Goal: Transaction & Acquisition: Book appointment/travel/reservation

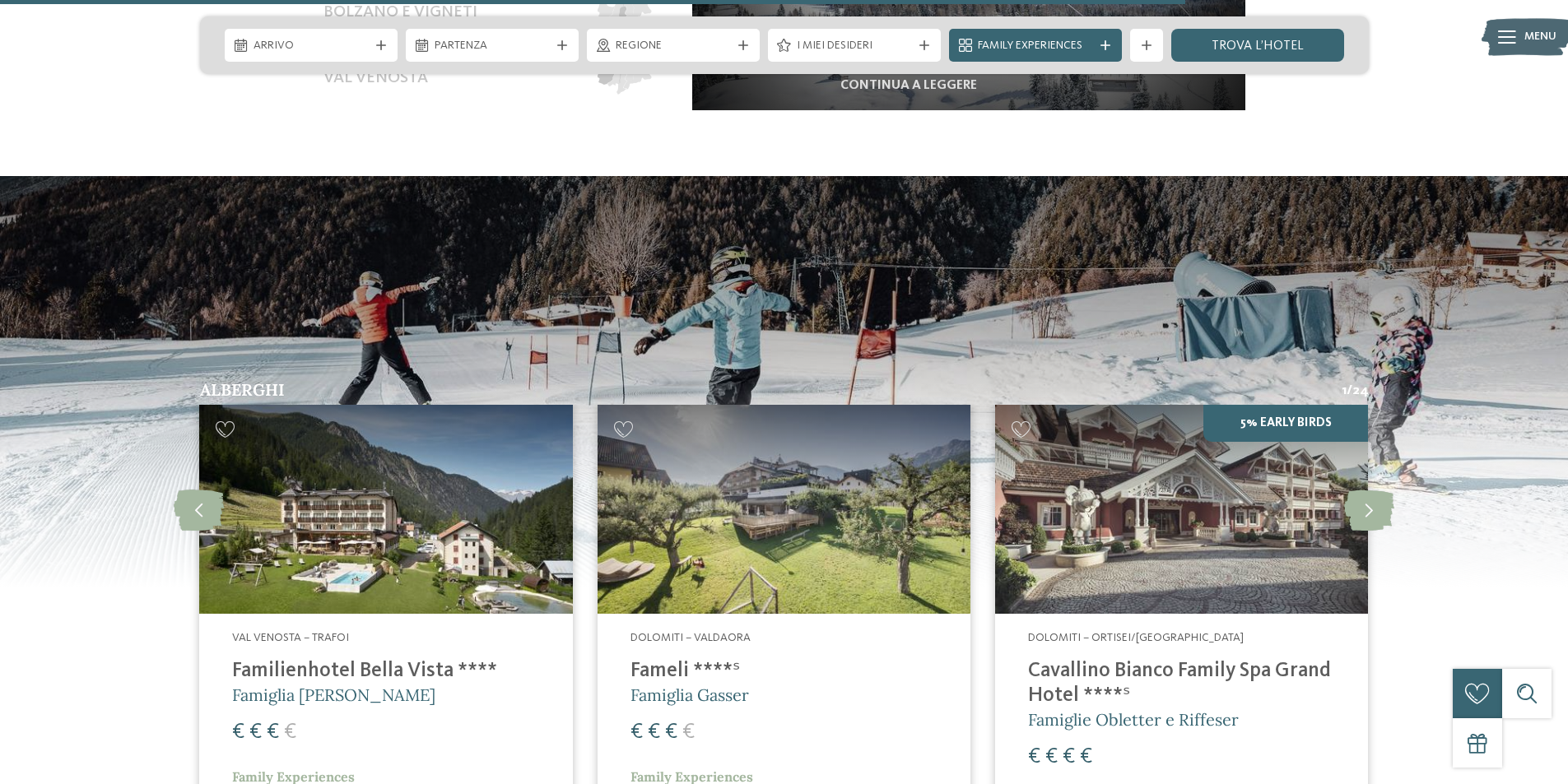
scroll to position [3372, 0]
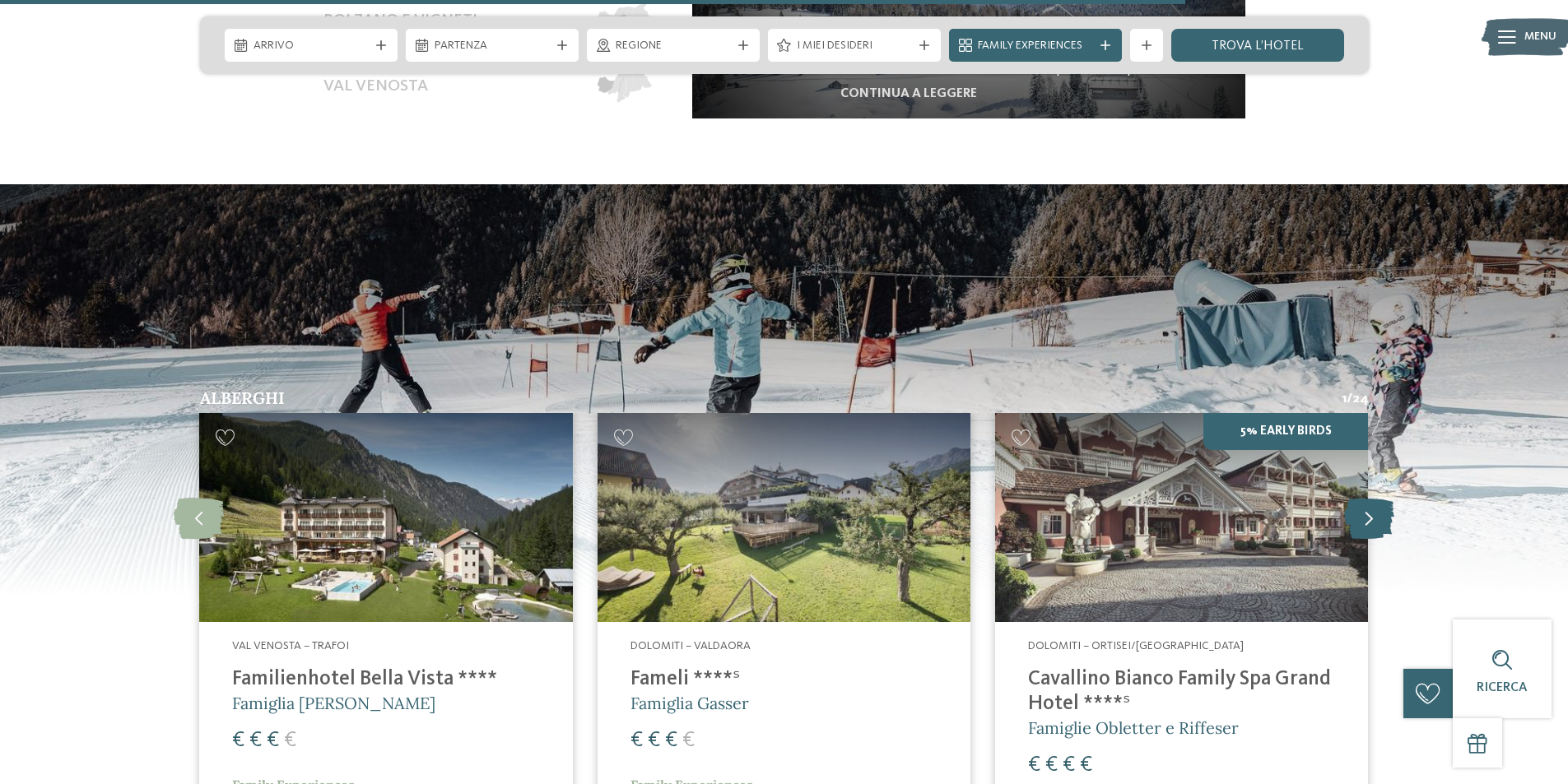
click at [1349, 501] on icon at bounding box center [1369, 516] width 51 height 41
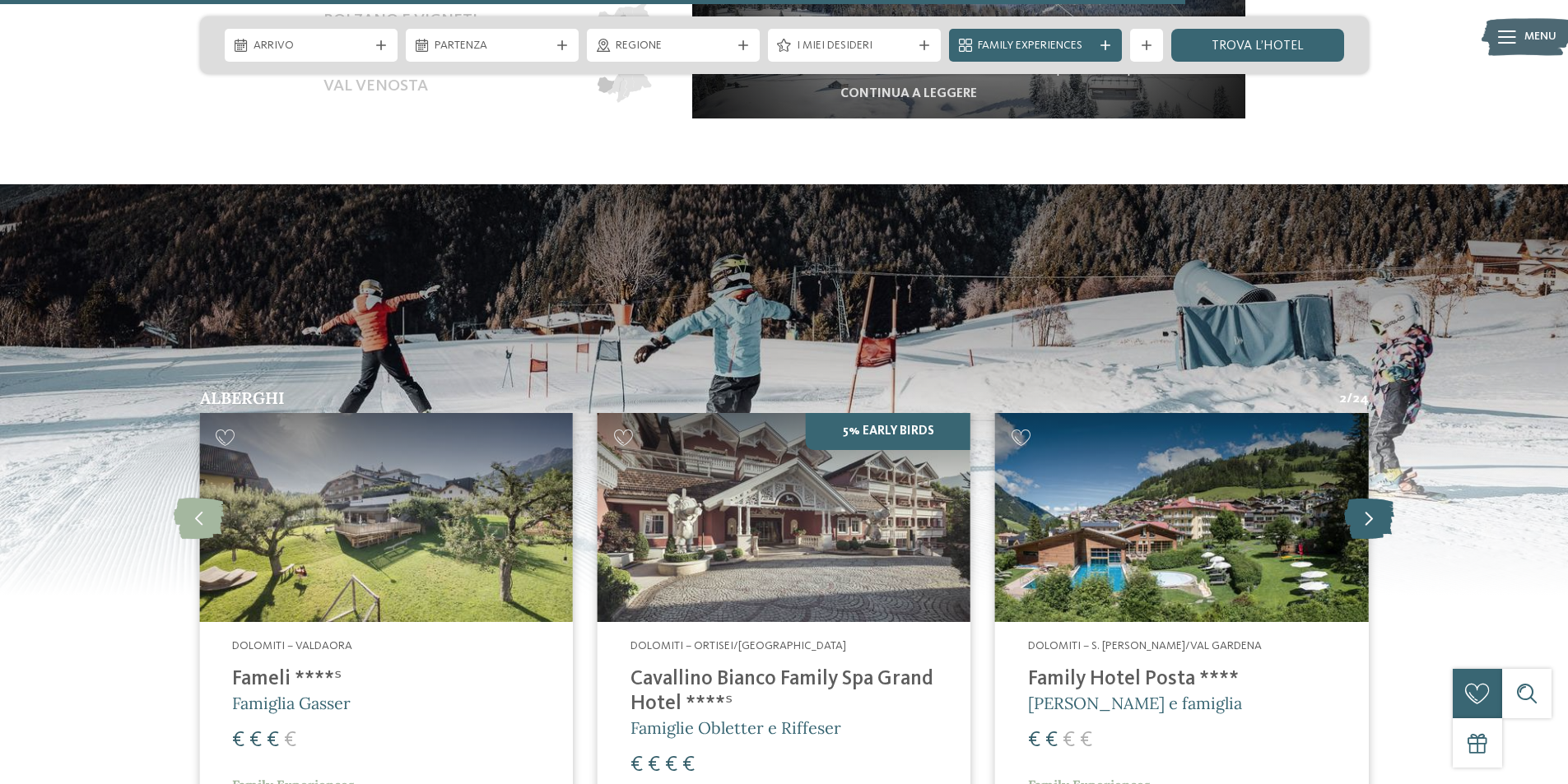
click at [1349, 505] on icon at bounding box center [1369, 516] width 51 height 41
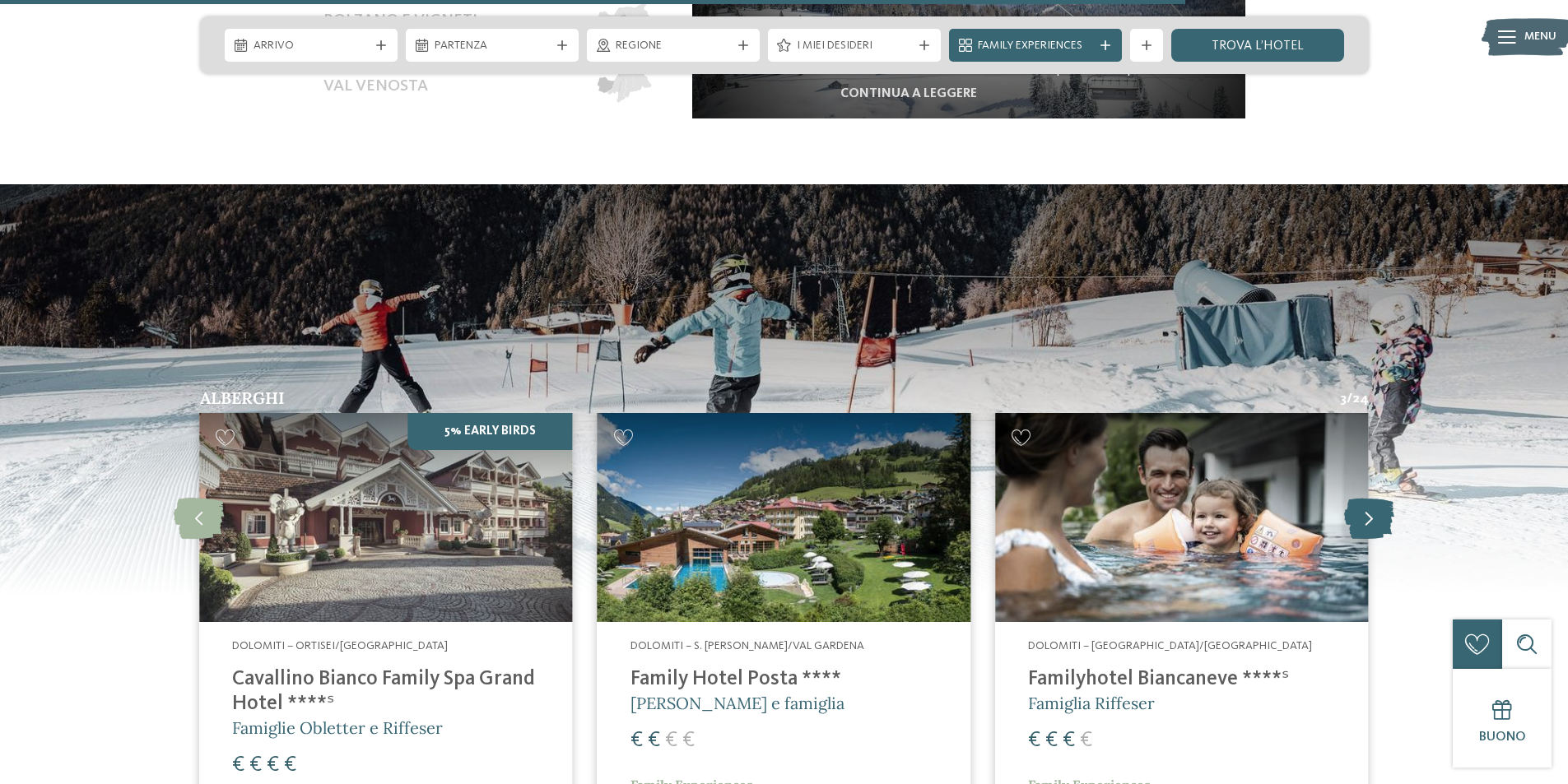
click at [1349, 505] on icon at bounding box center [1369, 516] width 51 height 41
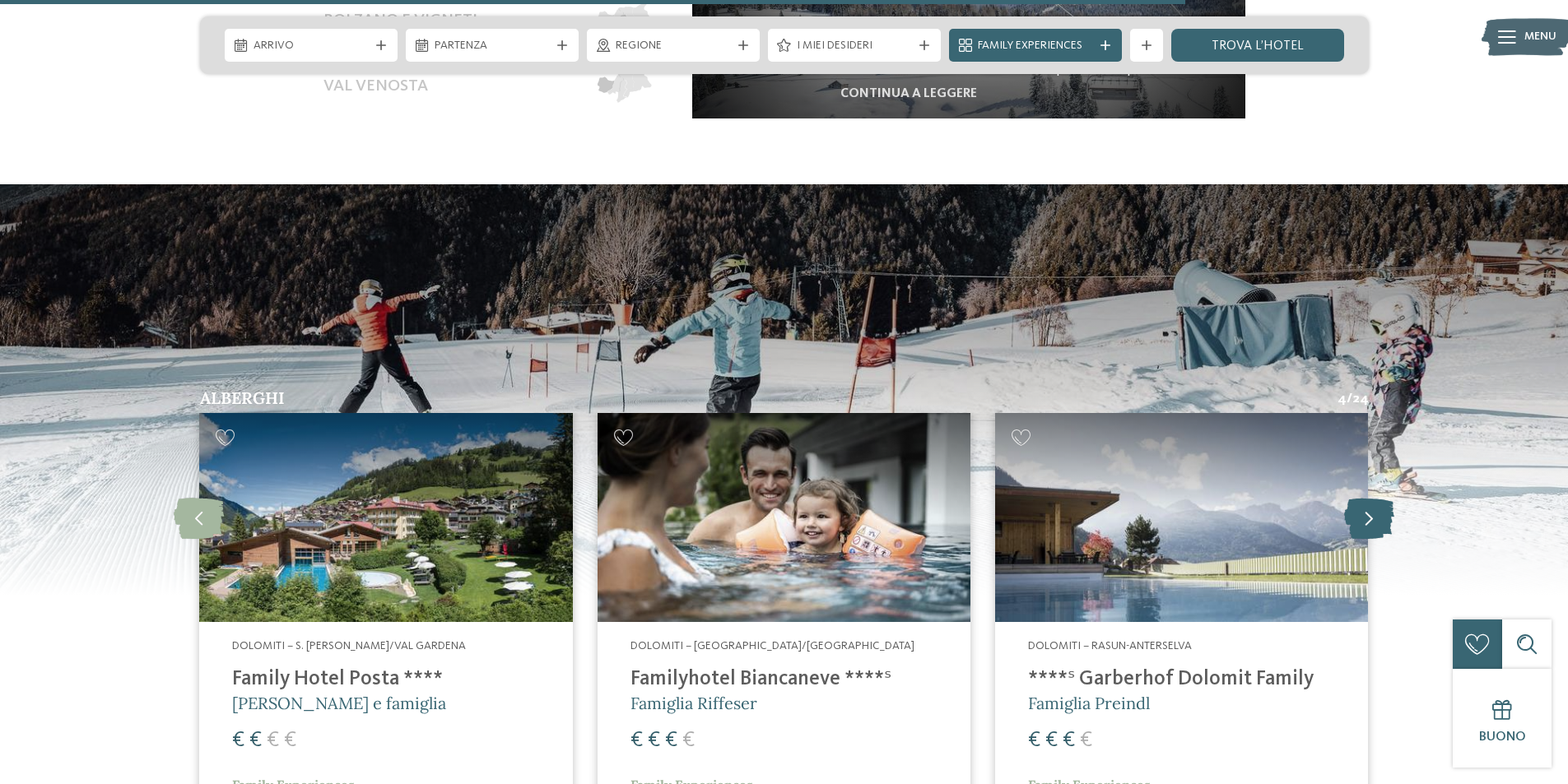
click at [1349, 505] on icon at bounding box center [1369, 516] width 51 height 41
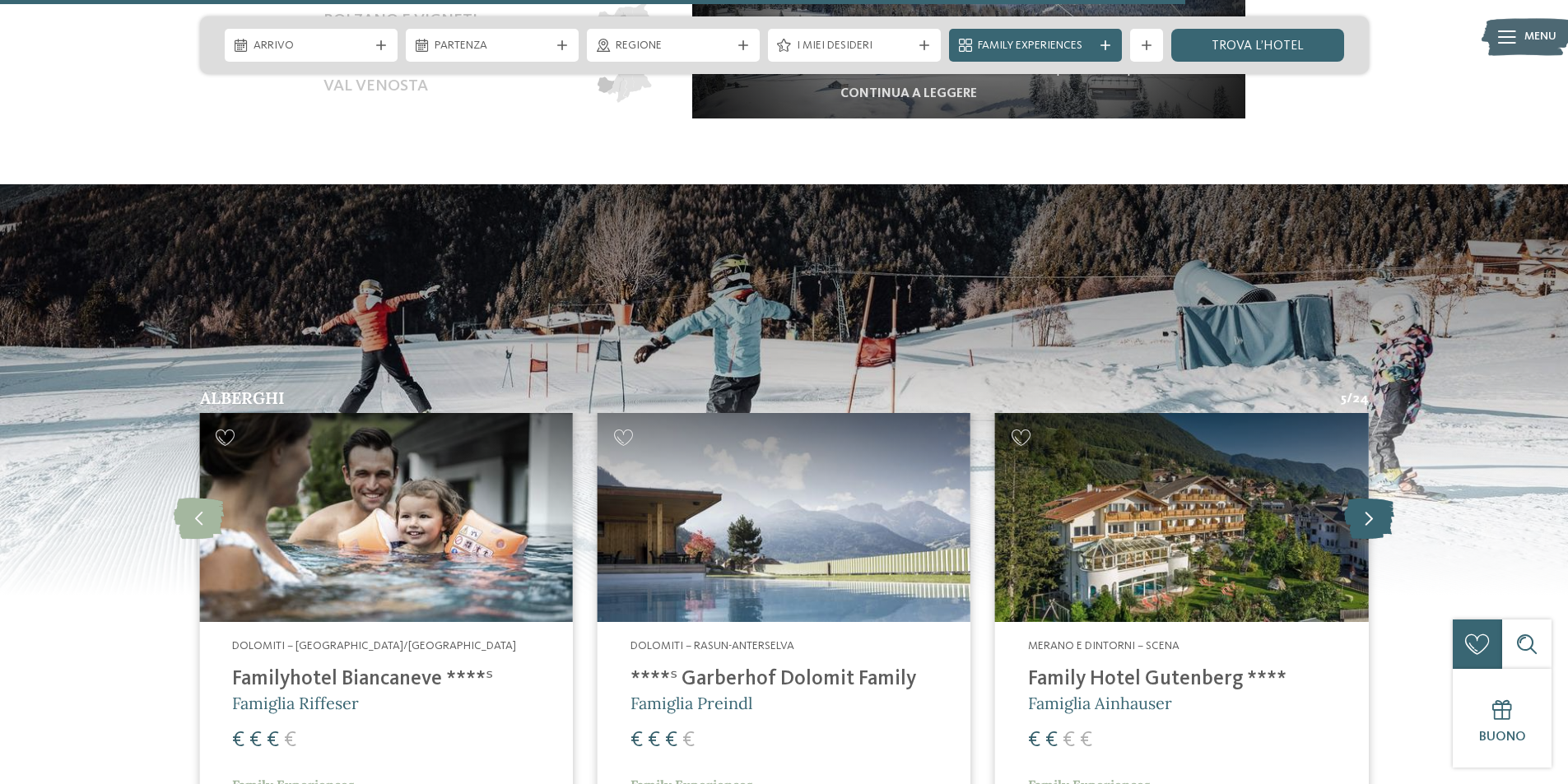
click at [1349, 505] on icon at bounding box center [1369, 516] width 51 height 41
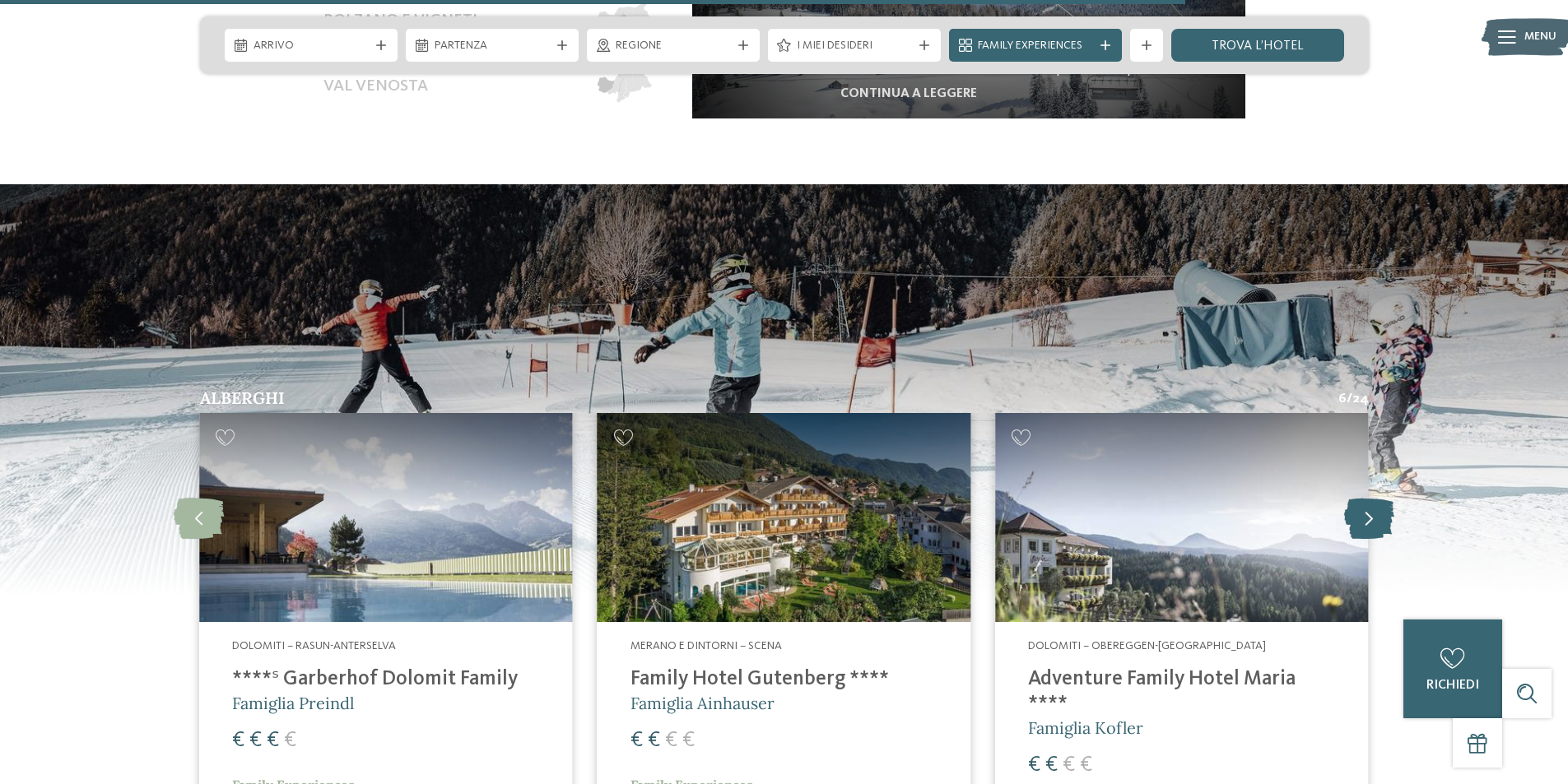
click at [1349, 505] on icon at bounding box center [1369, 516] width 51 height 41
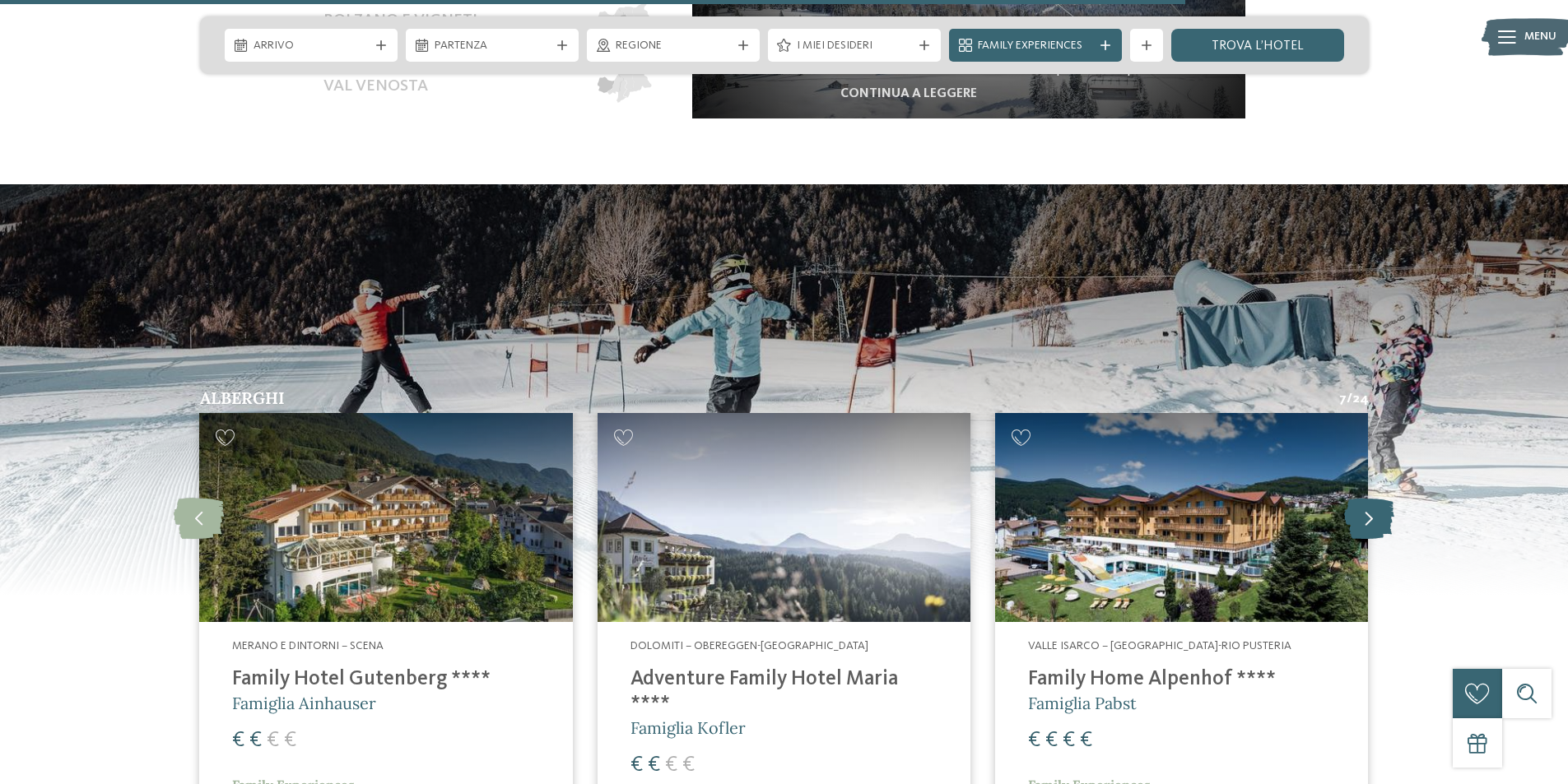
click at [1349, 505] on icon at bounding box center [1369, 516] width 51 height 41
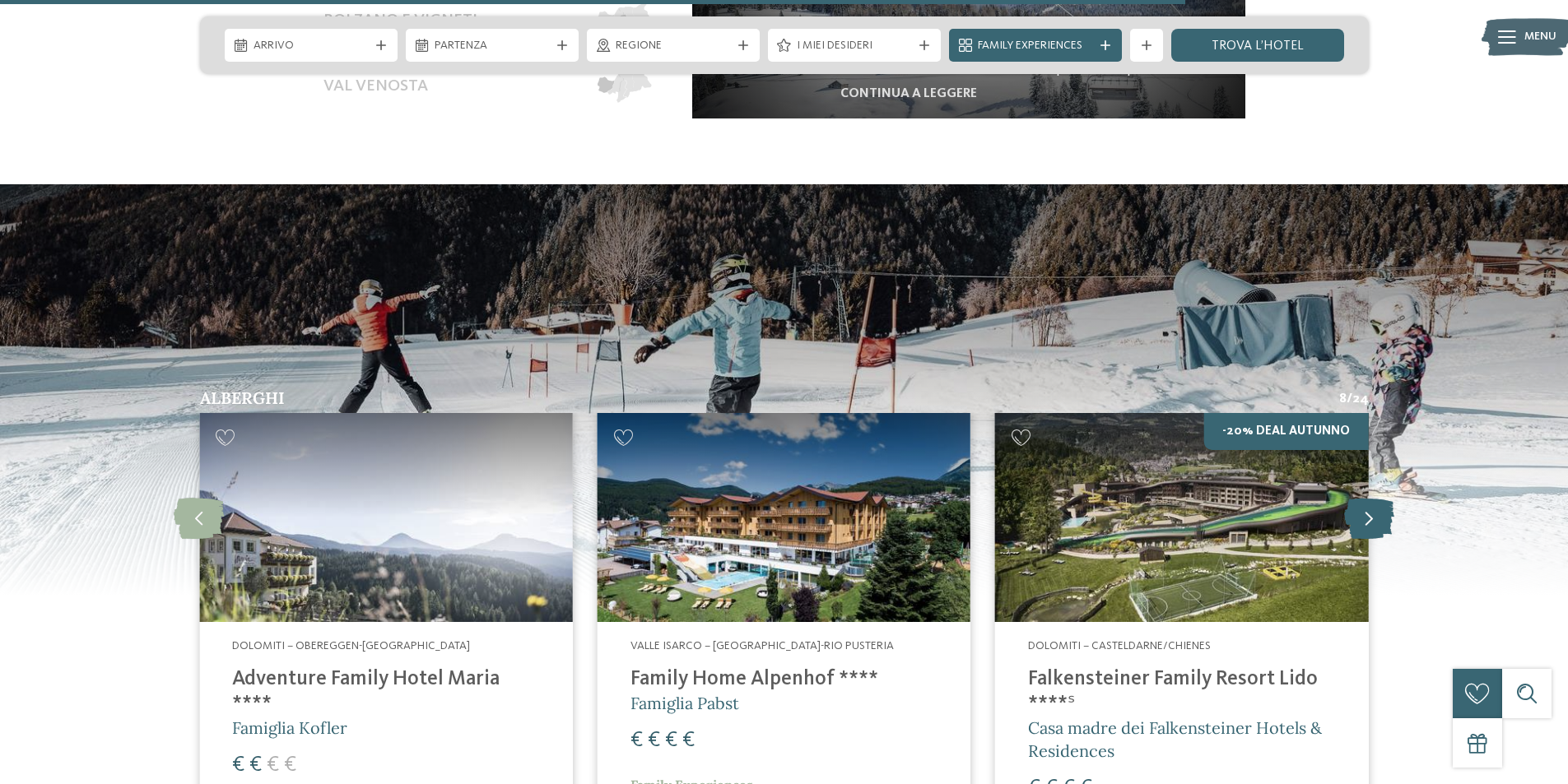
click at [1349, 505] on icon at bounding box center [1369, 516] width 51 height 41
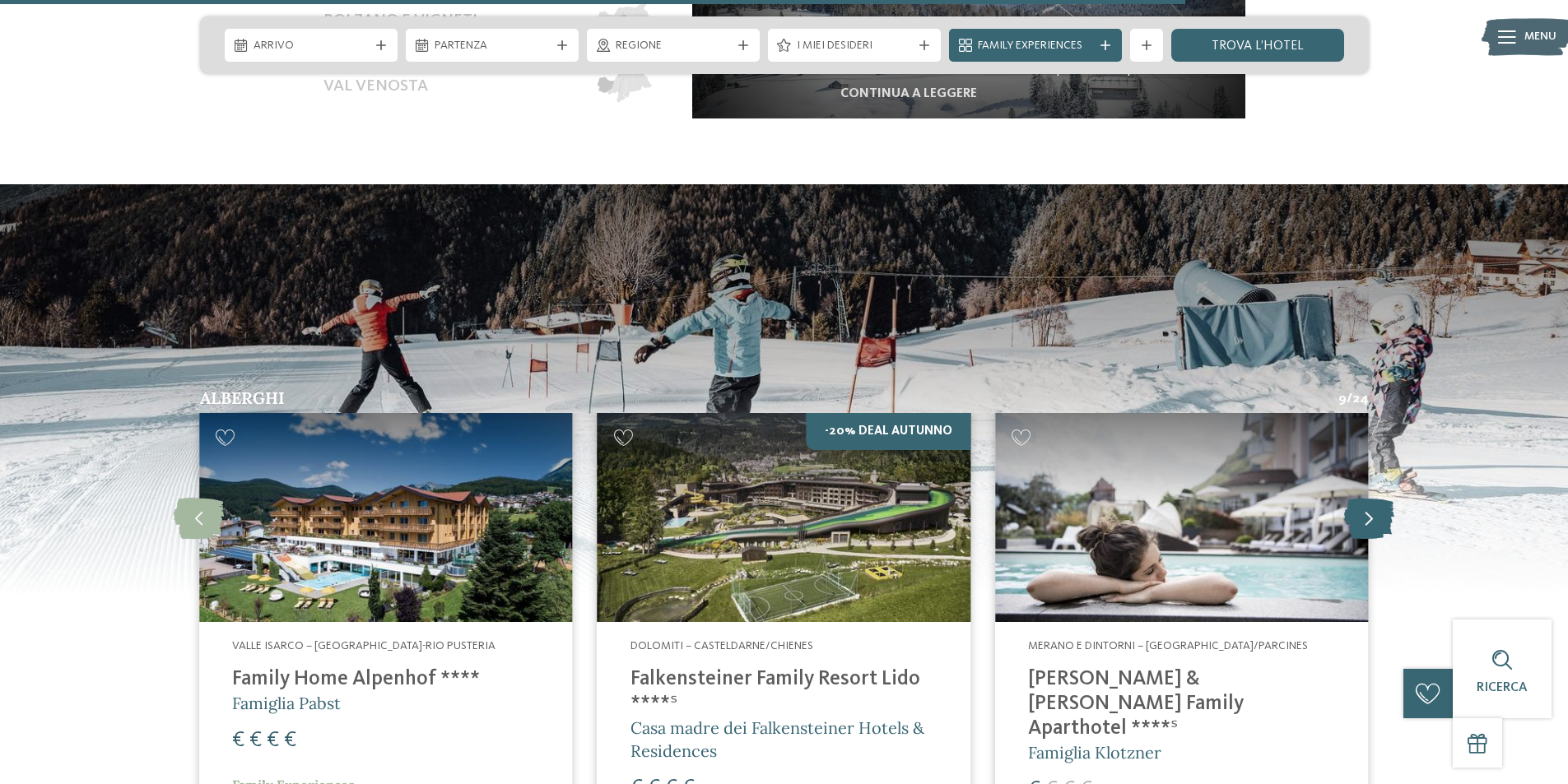
click at [1349, 505] on icon at bounding box center [1369, 516] width 51 height 41
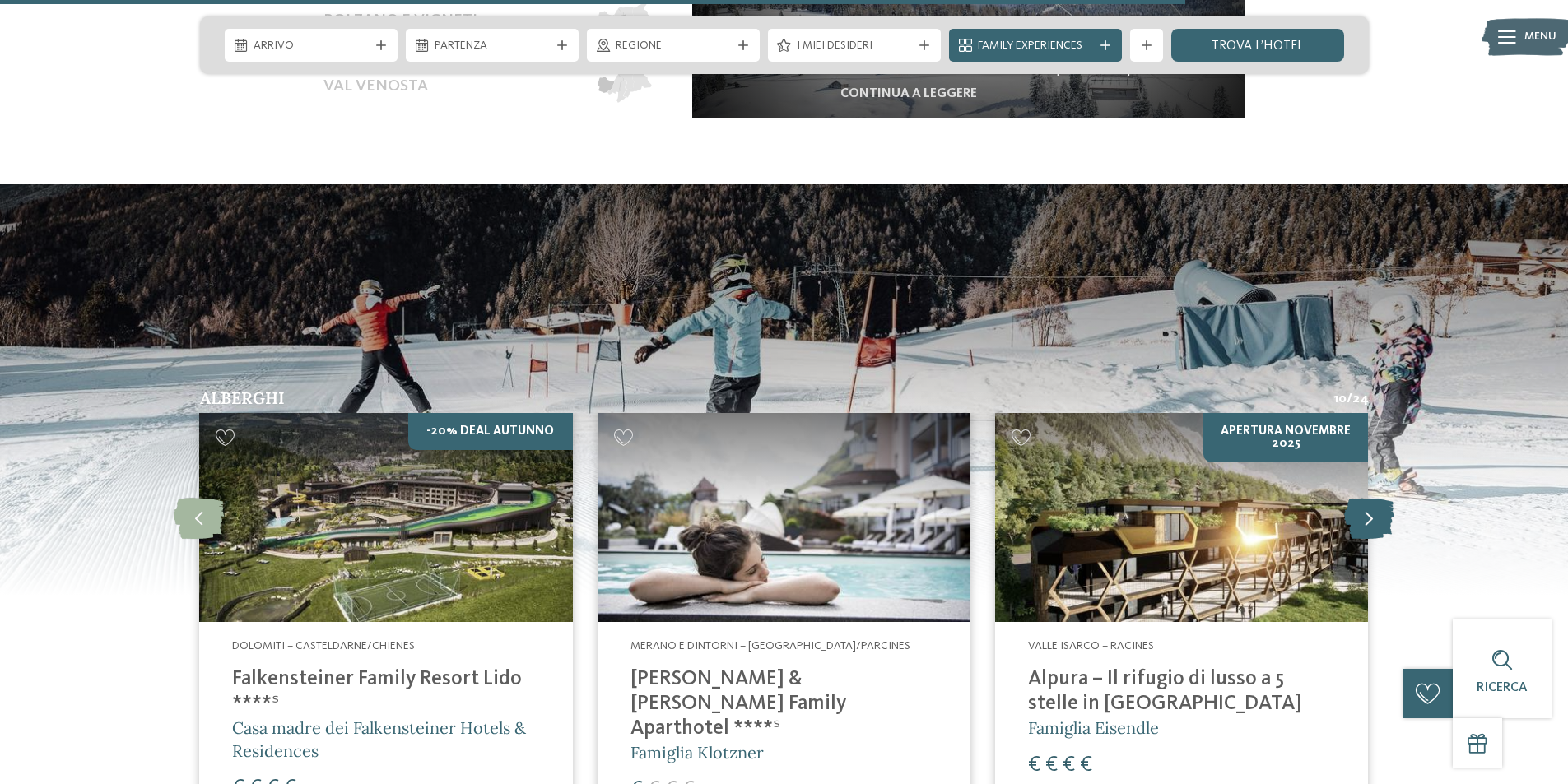
click at [1349, 505] on icon at bounding box center [1369, 516] width 51 height 41
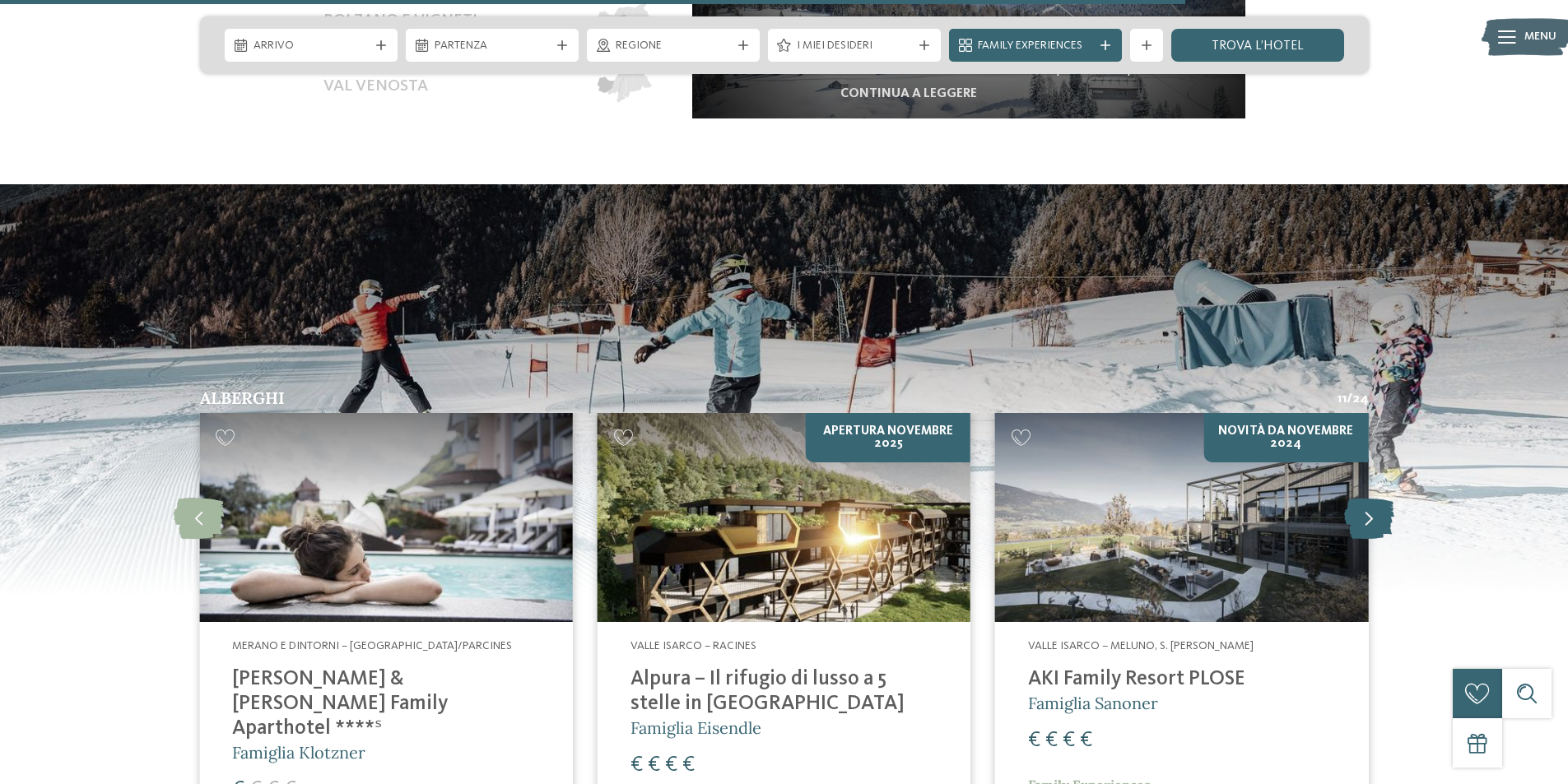
click at [1349, 505] on icon at bounding box center [1369, 516] width 51 height 41
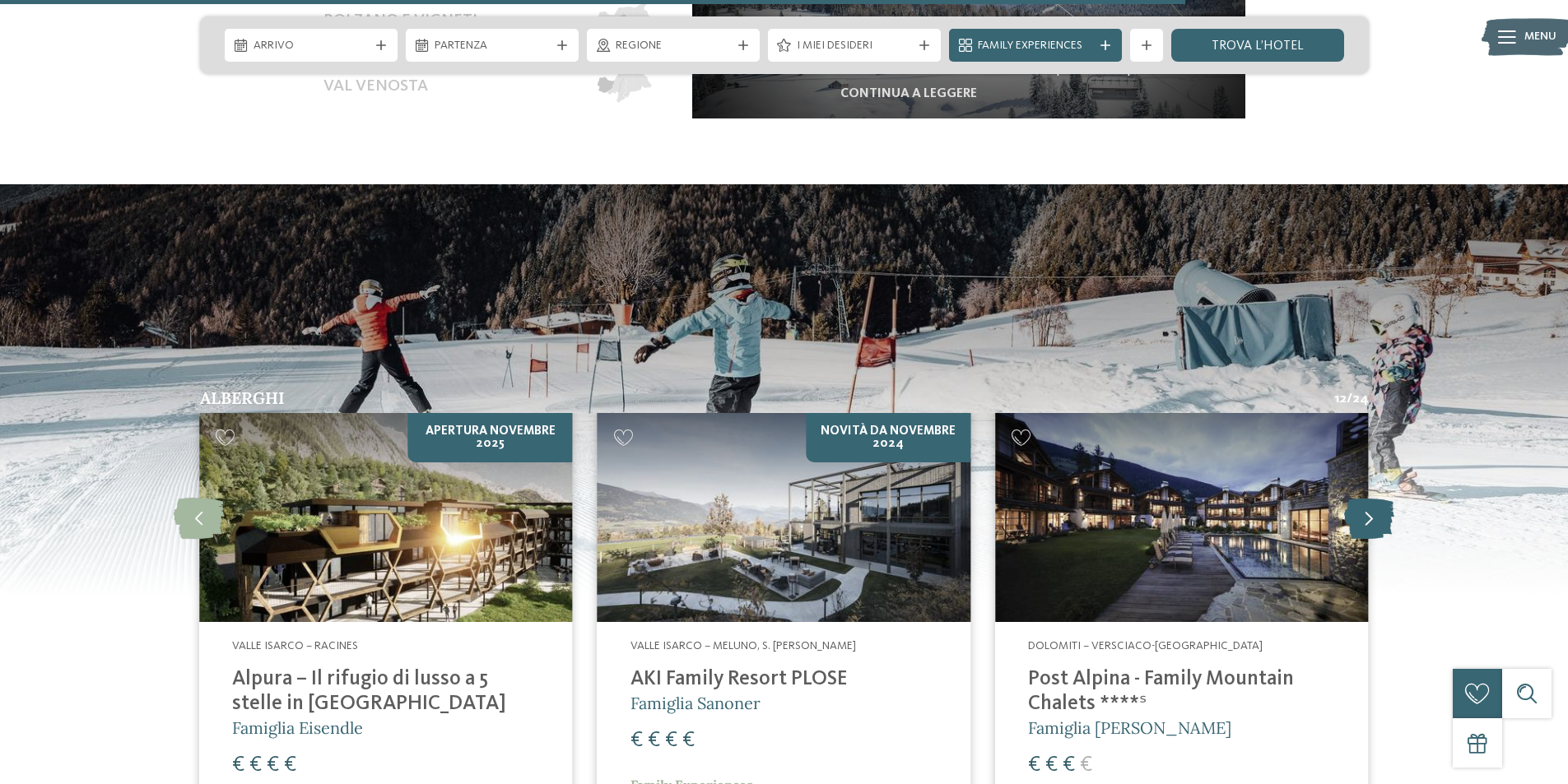
click at [1349, 505] on icon at bounding box center [1369, 516] width 51 height 41
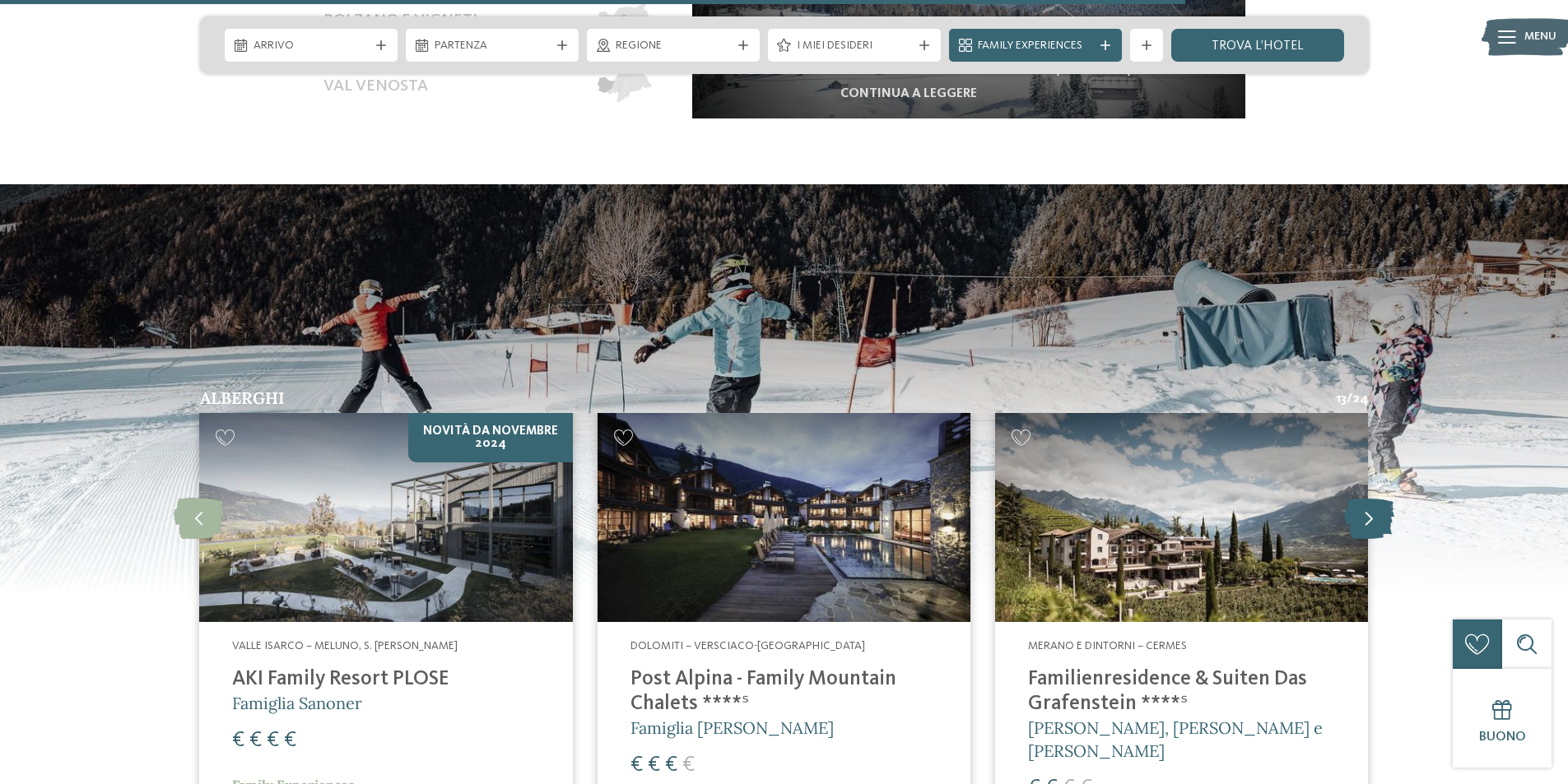
click at [1349, 505] on icon at bounding box center [1369, 516] width 51 height 41
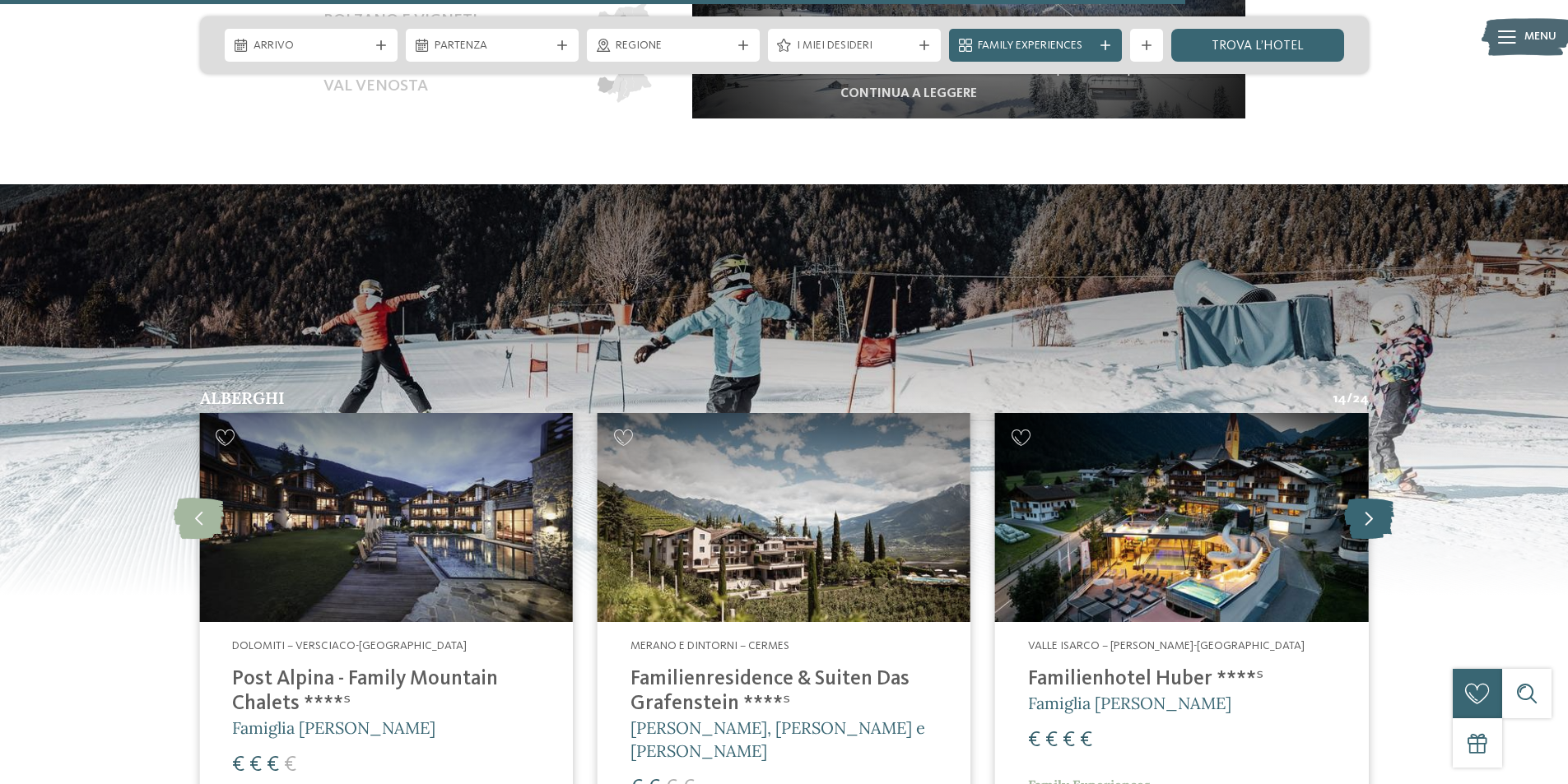
click at [1349, 505] on icon at bounding box center [1369, 516] width 51 height 41
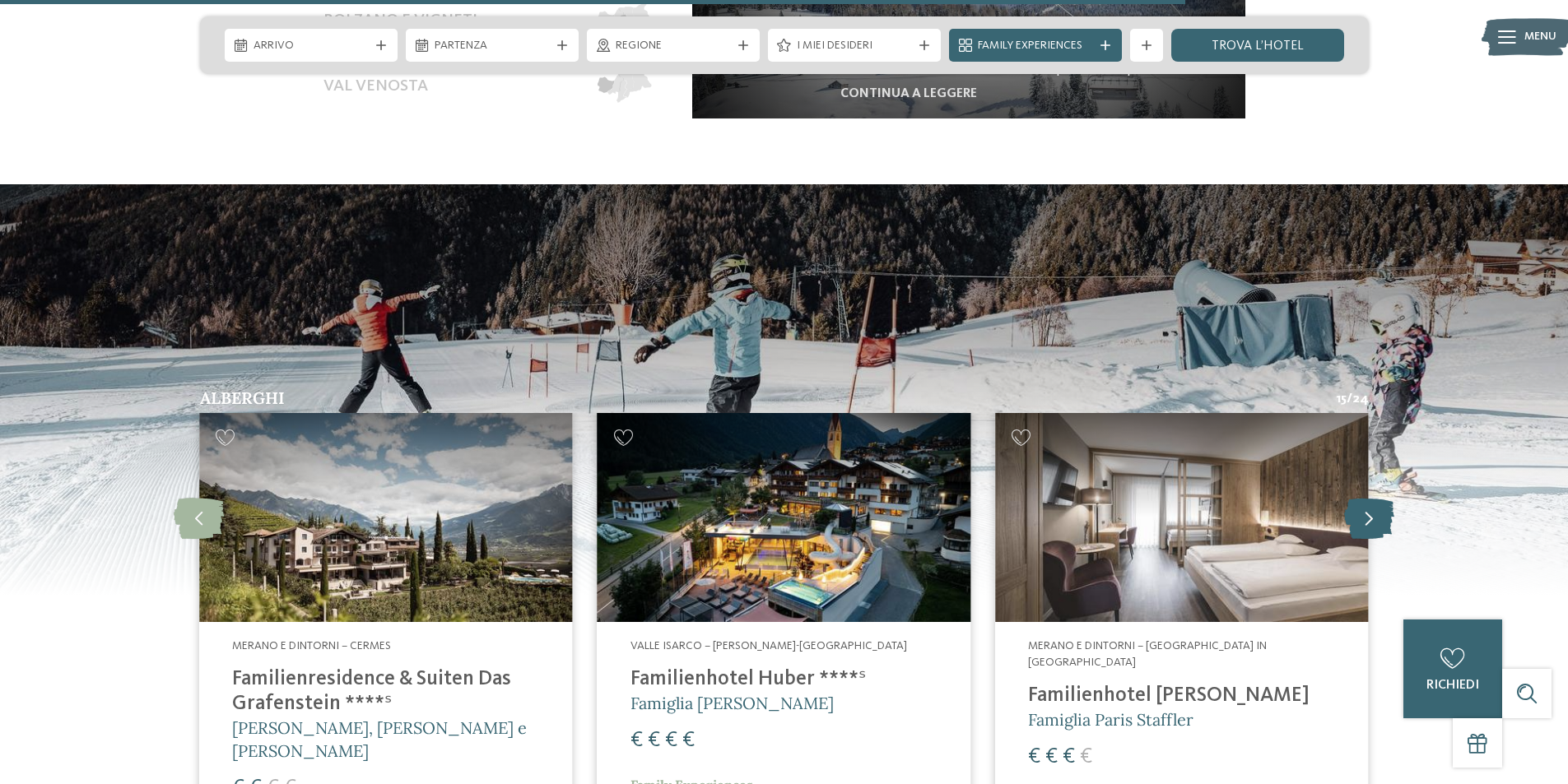
click at [1349, 505] on icon at bounding box center [1369, 516] width 51 height 41
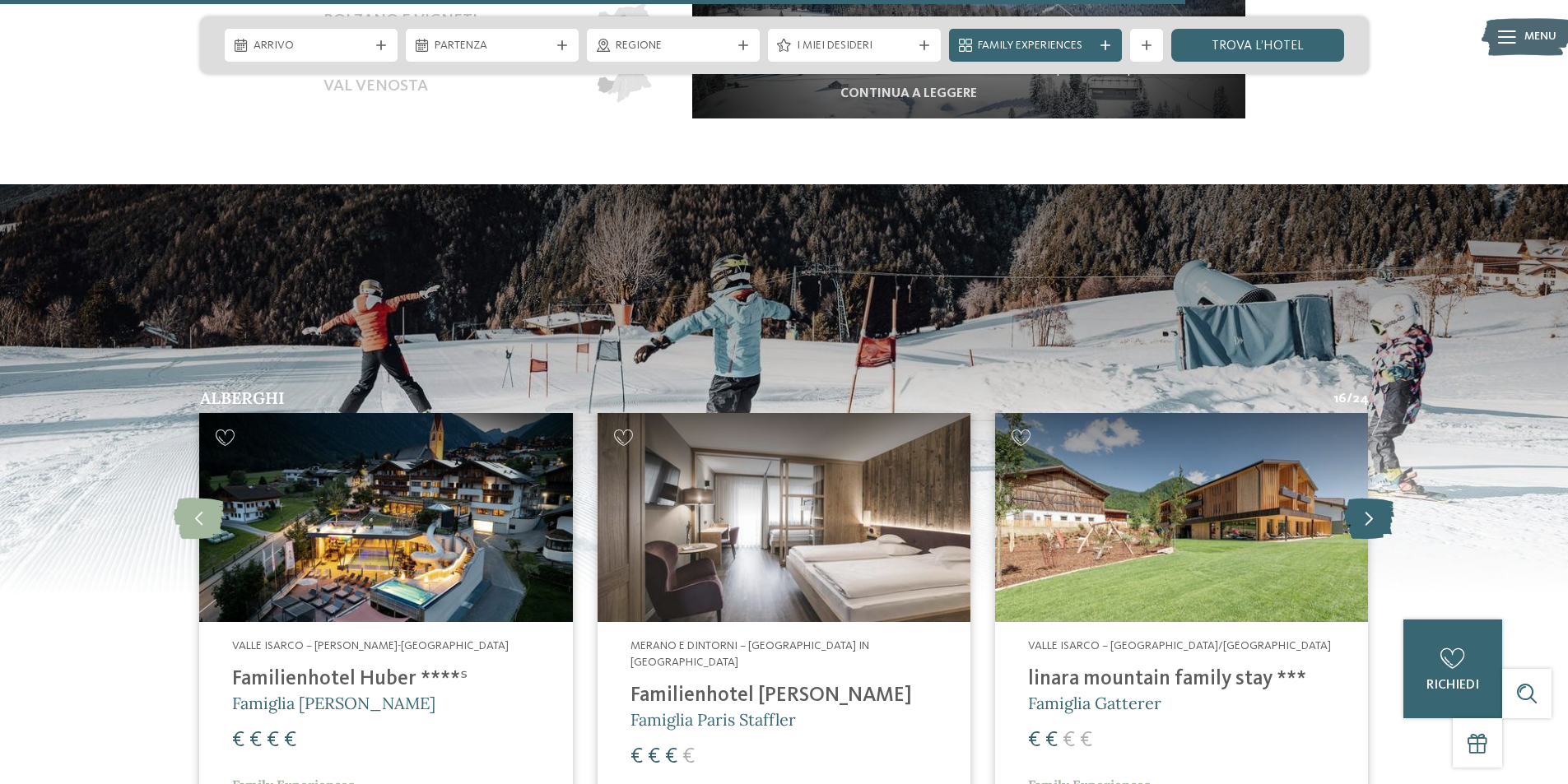
click at [1349, 505] on icon at bounding box center [1369, 516] width 51 height 41
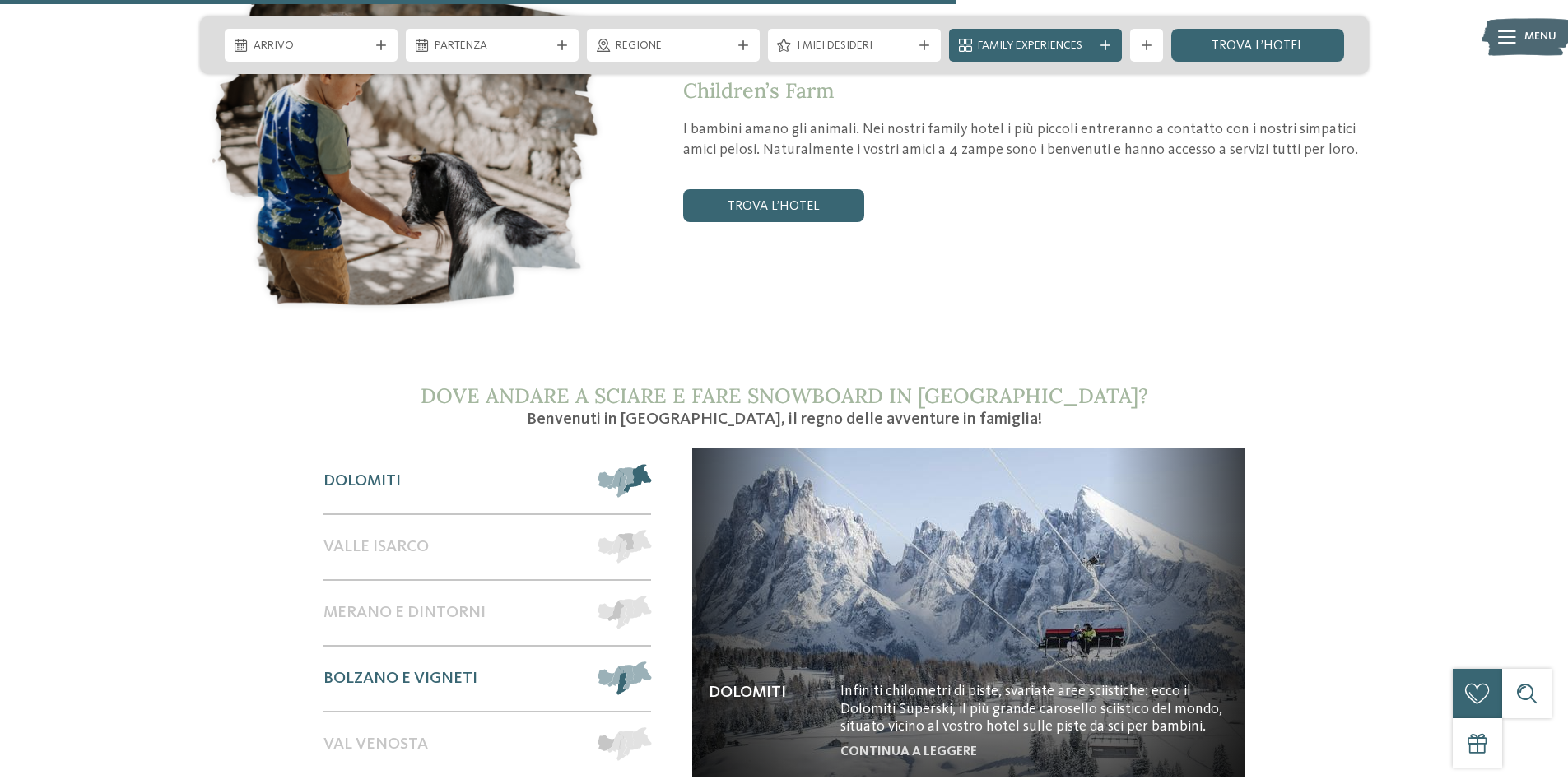
scroll to position [2796, 0]
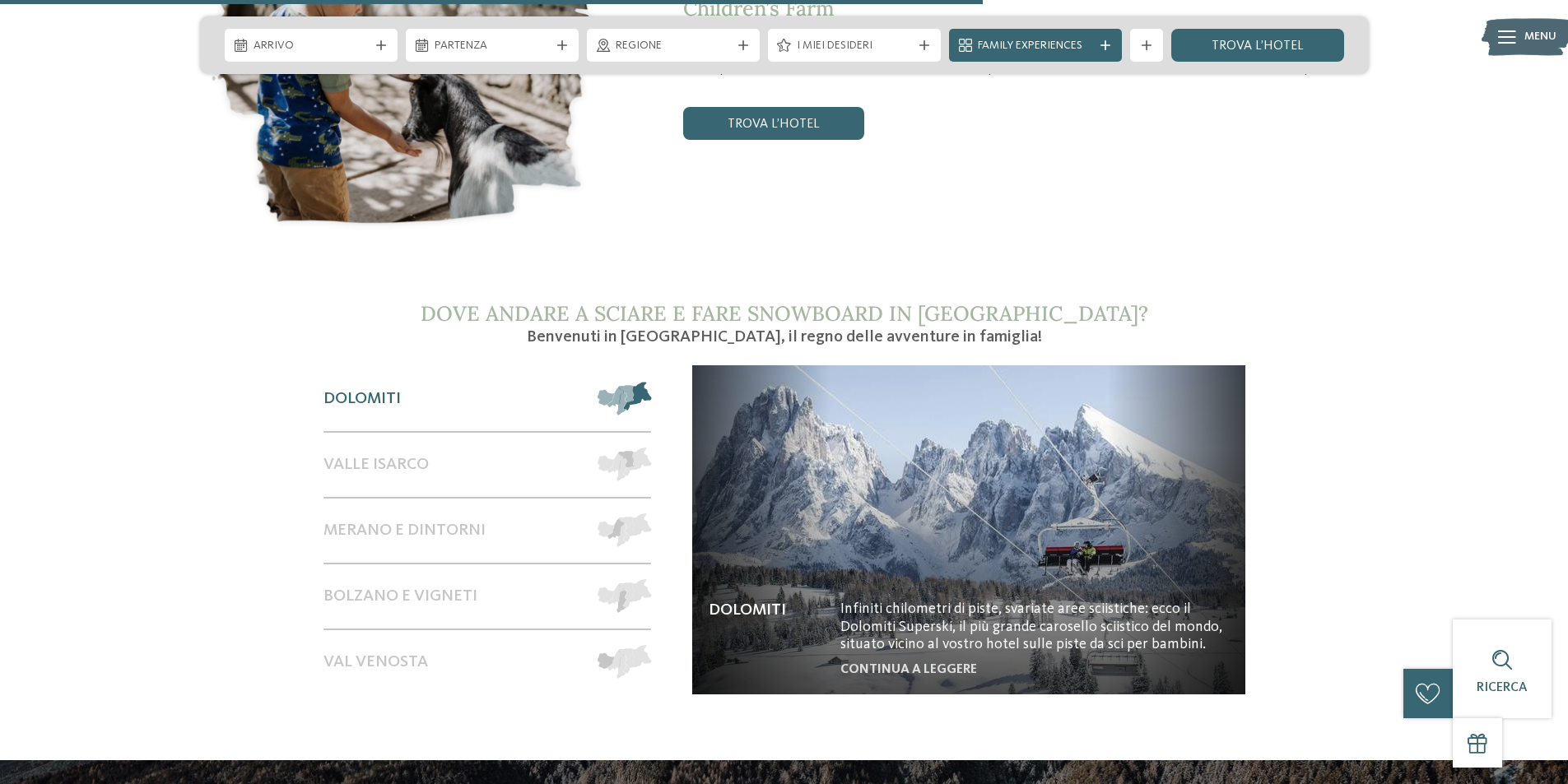
click at [651, 382] on span at bounding box center [651, 398] width 0 height 33
click at [335, 367] on div "Dolomiti" at bounding box center [452, 398] width 258 height 64
click at [361, 389] on span "Dolomiti" at bounding box center [361, 398] width 77 height 20
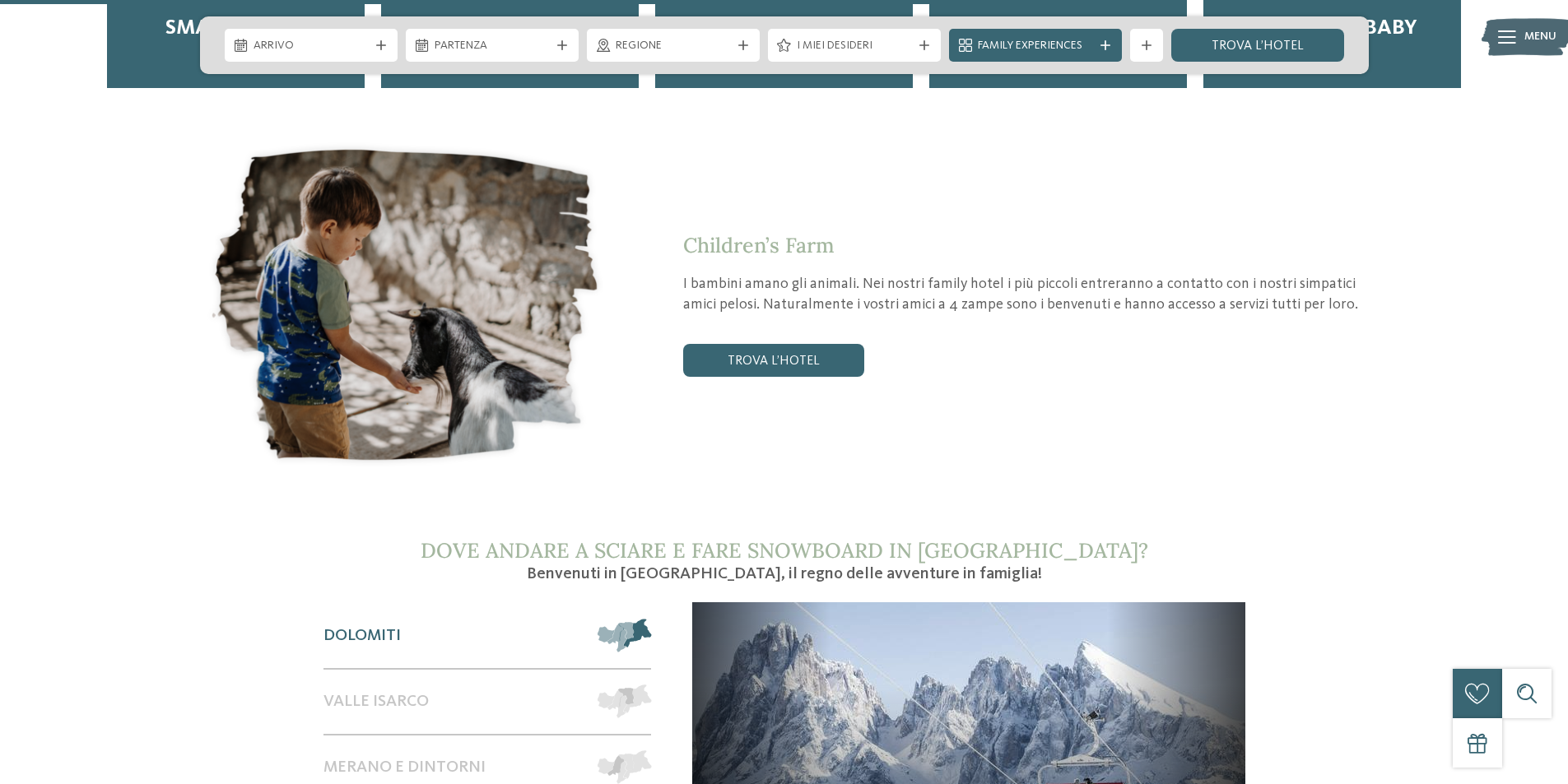
scroll to position [2549, 0]
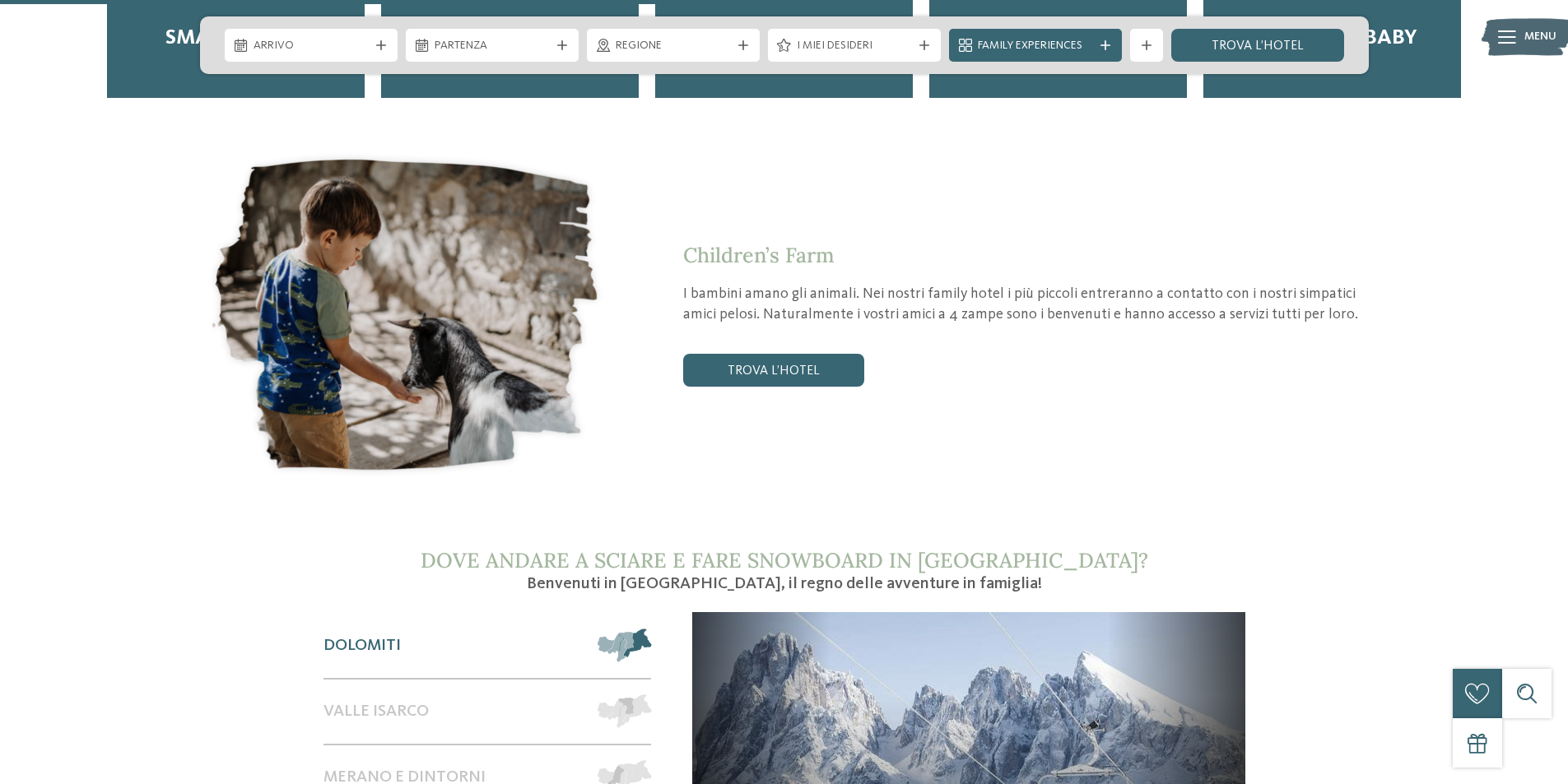
click at [649, 62] on div "Arrivo [GEOGRAPHIC_DATA]" at bounding box center [784, 45] width 1169 height 57
click at [655, 58] on div "Regione" at bounding box center [673, 45] width 173 height 33
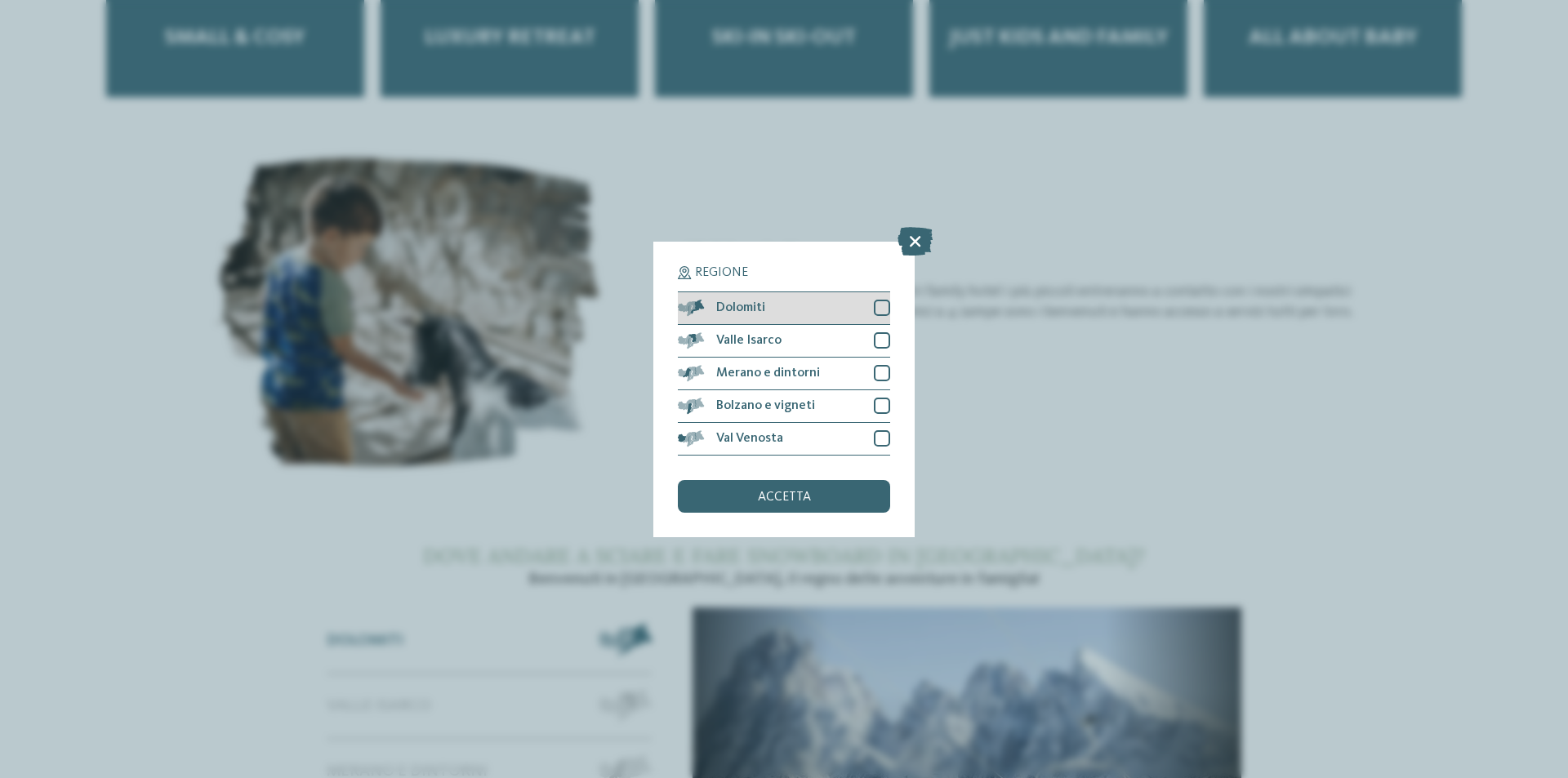
click at [884, 306] on div at bounding box center [881, 307] width 16 height 16
click at [846, 483] on div "accetta" at bounding box center [784, 496] width 212 height 33
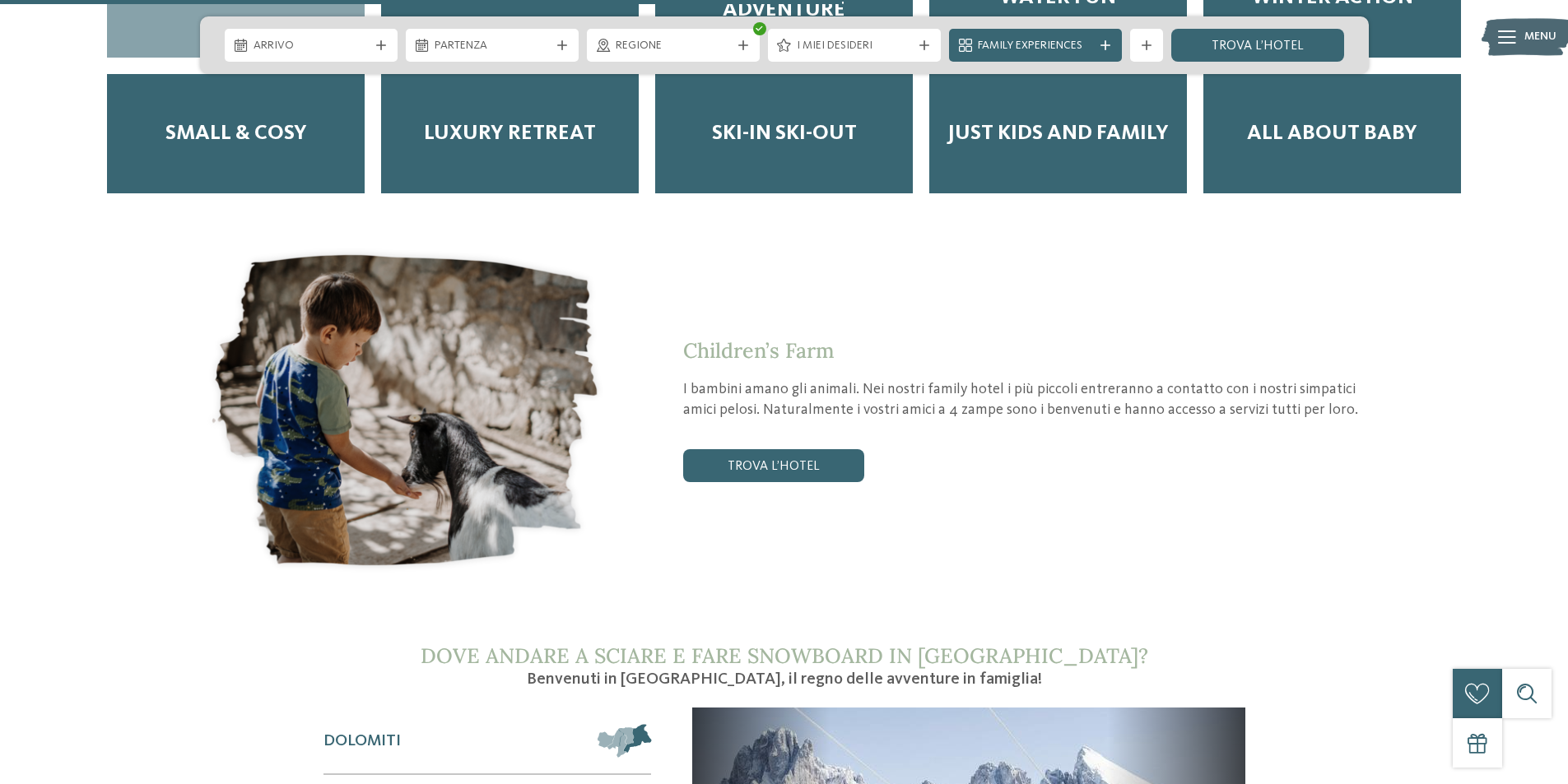
scroll to position [2385, 0]
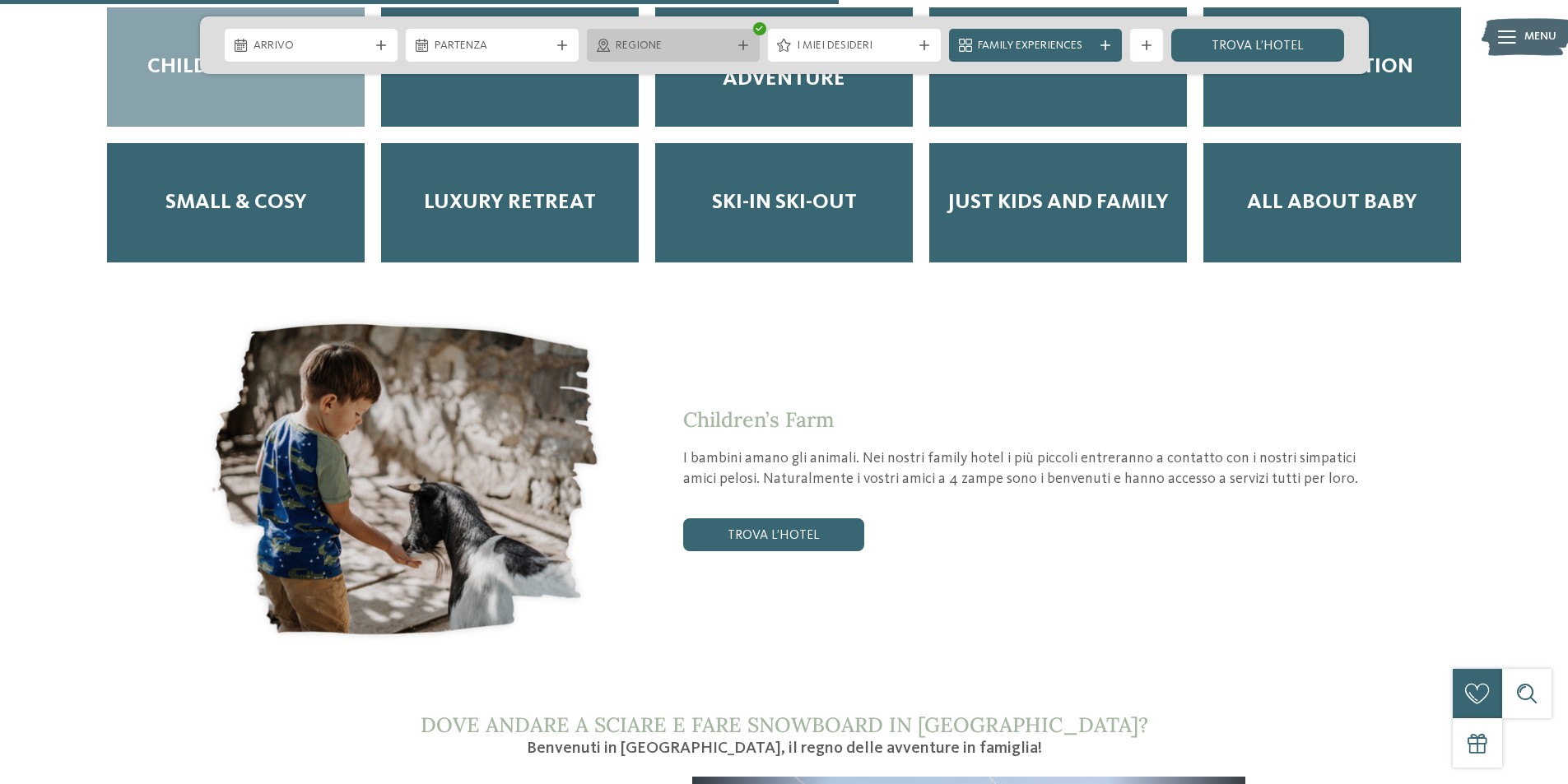
click at [655, 51] on span "Regione" at bounding box center [673, 46] width 115 height 16
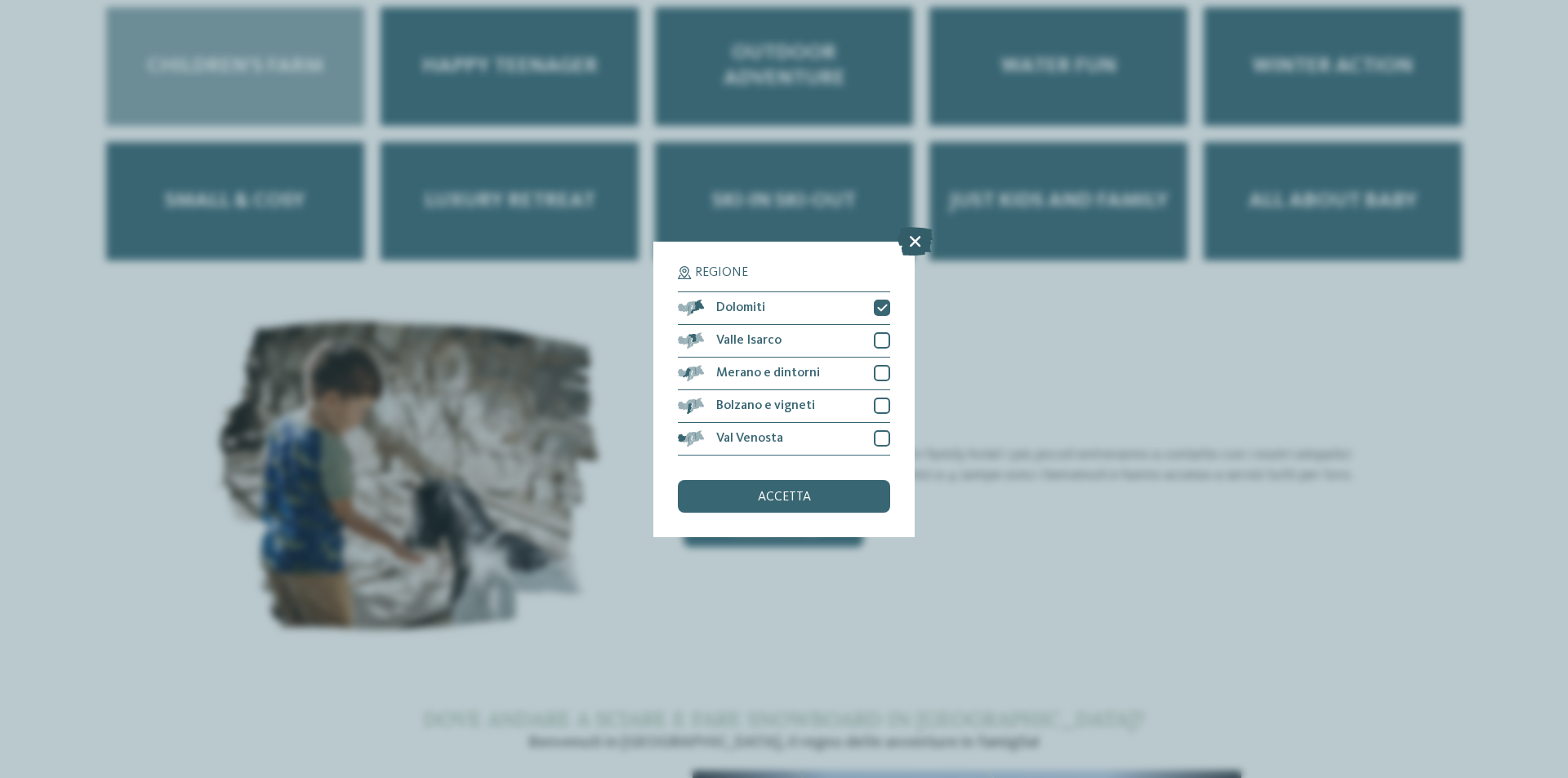
click at [909, 254] on icon at bounding box center [915, 240] width 35 height 28
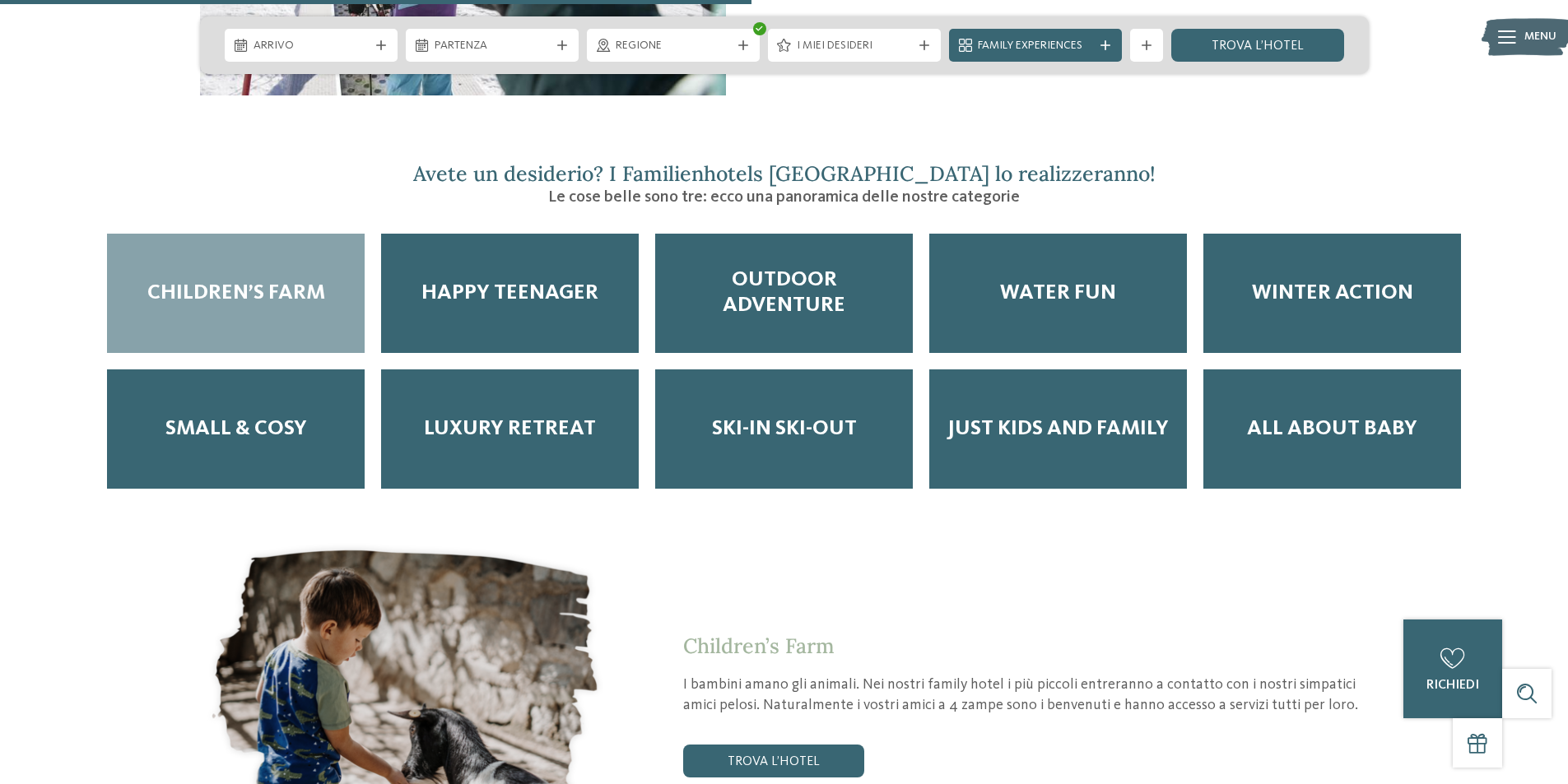
scroll to position [2139, 0]
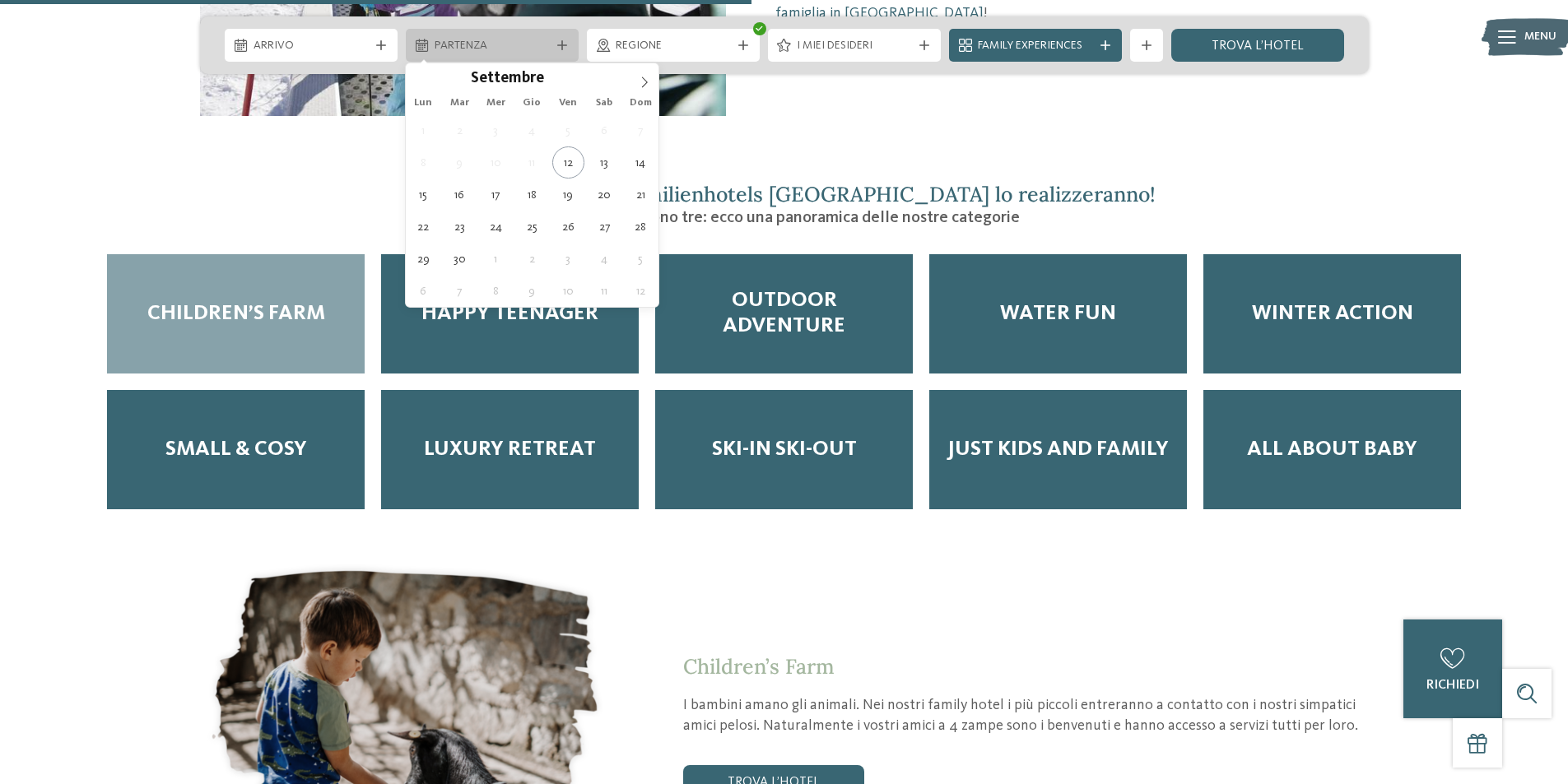
click at [502, 45] on span "Partenza" at bounding box center [492, 46] width 115 height 16
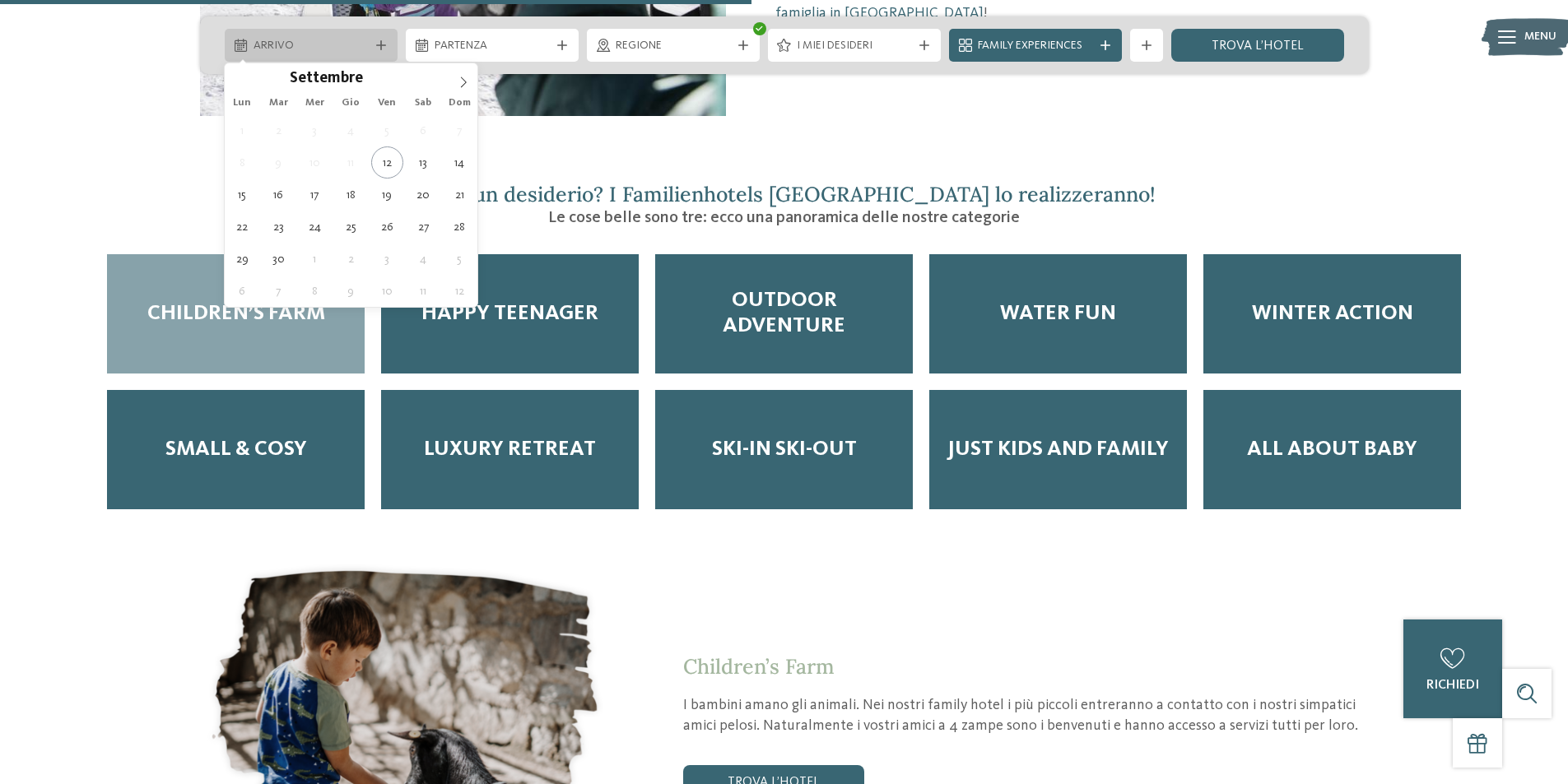
click at [294, 46] on span "Arrivo" at bounding box center [311, 46] width 115 height 16
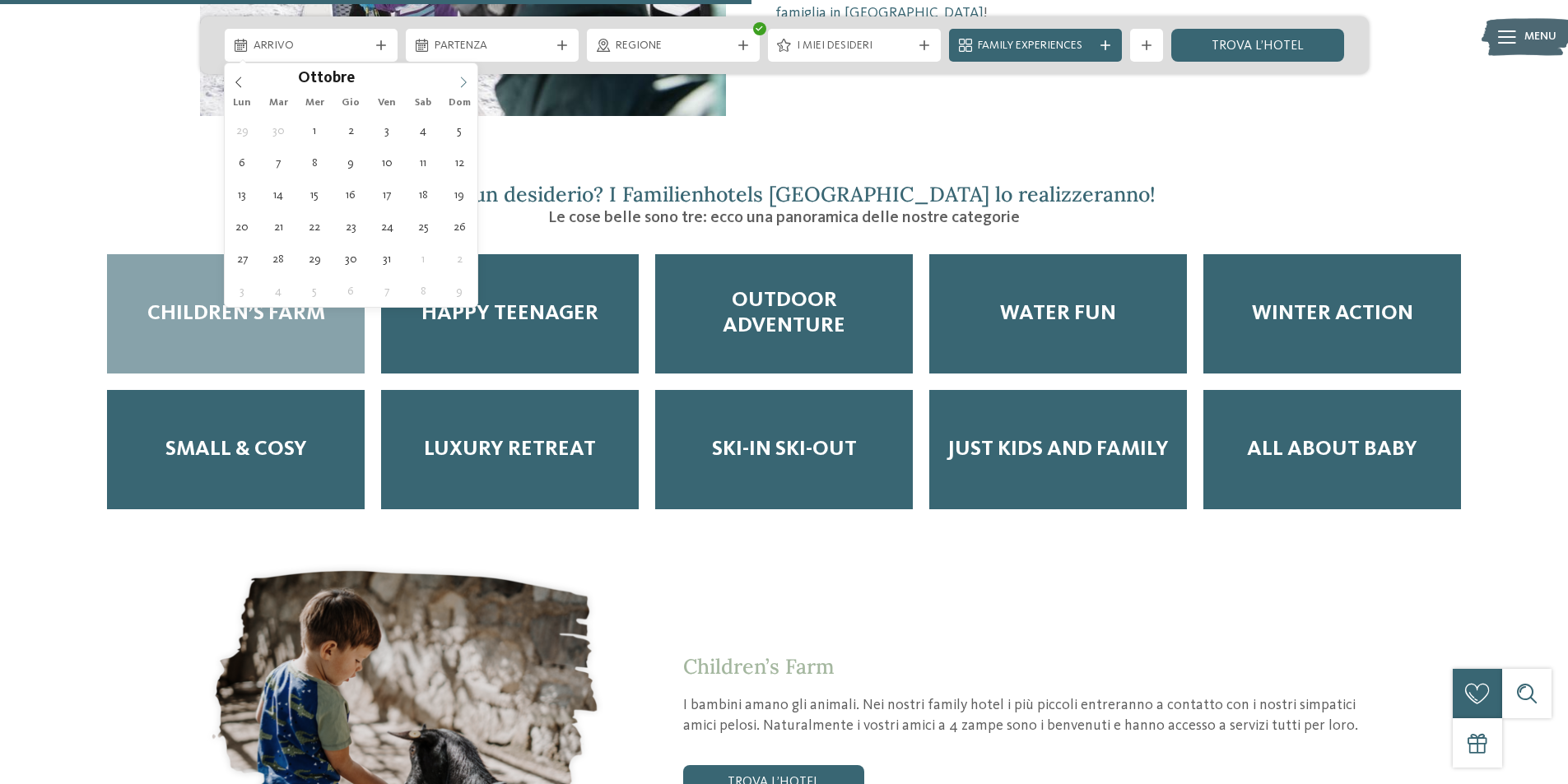
click at [465, 76] on icon at bounding box center [463, 82] width 11 height 11
type input "****"
click at [465, 76] on icon at bounding box center [463, 82] width 11 height 11
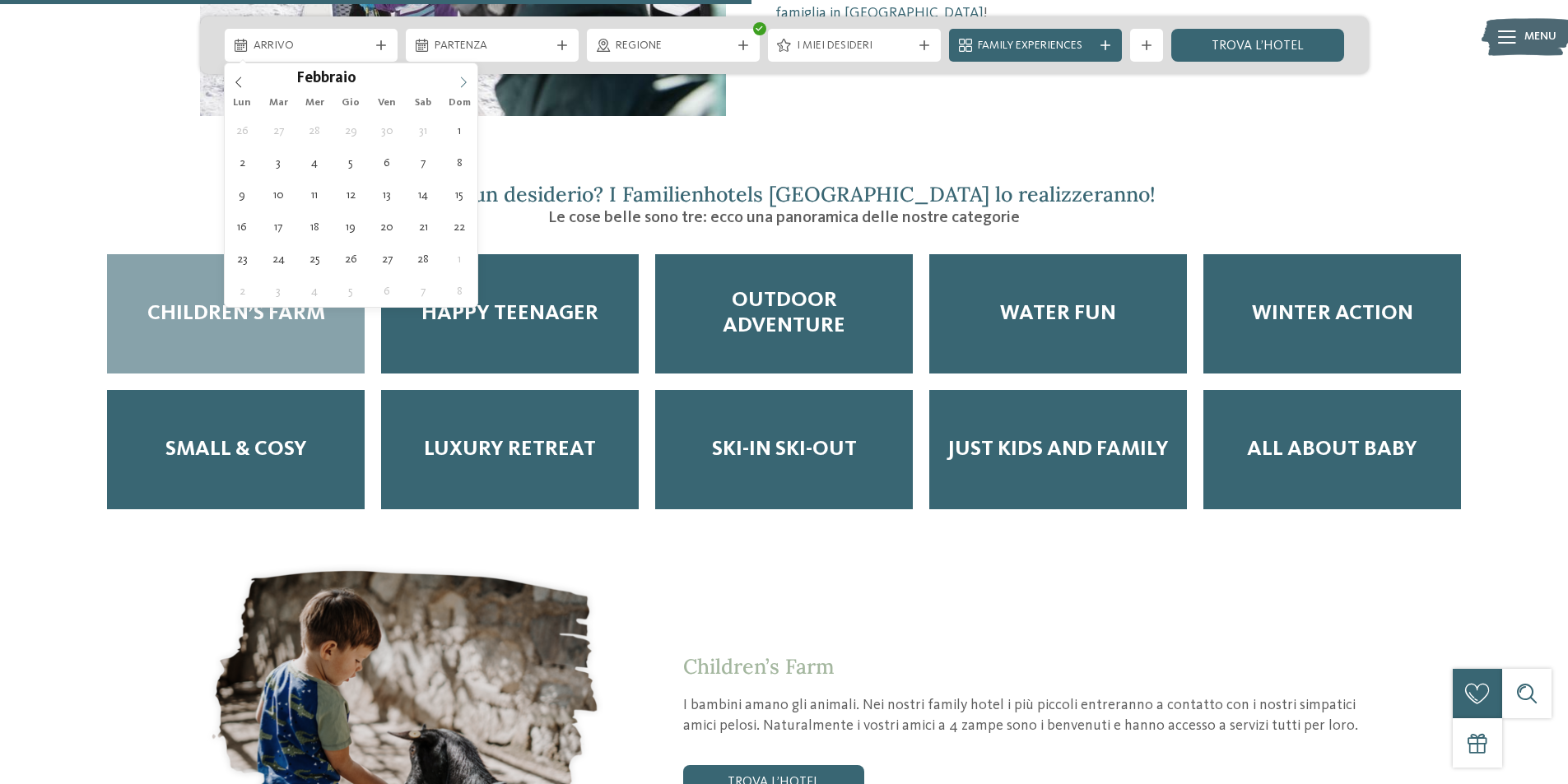
click at [465, 76] on icon at bounding box center [463, 82] width 11 height 11
type div "[DATE]"
type input "****"
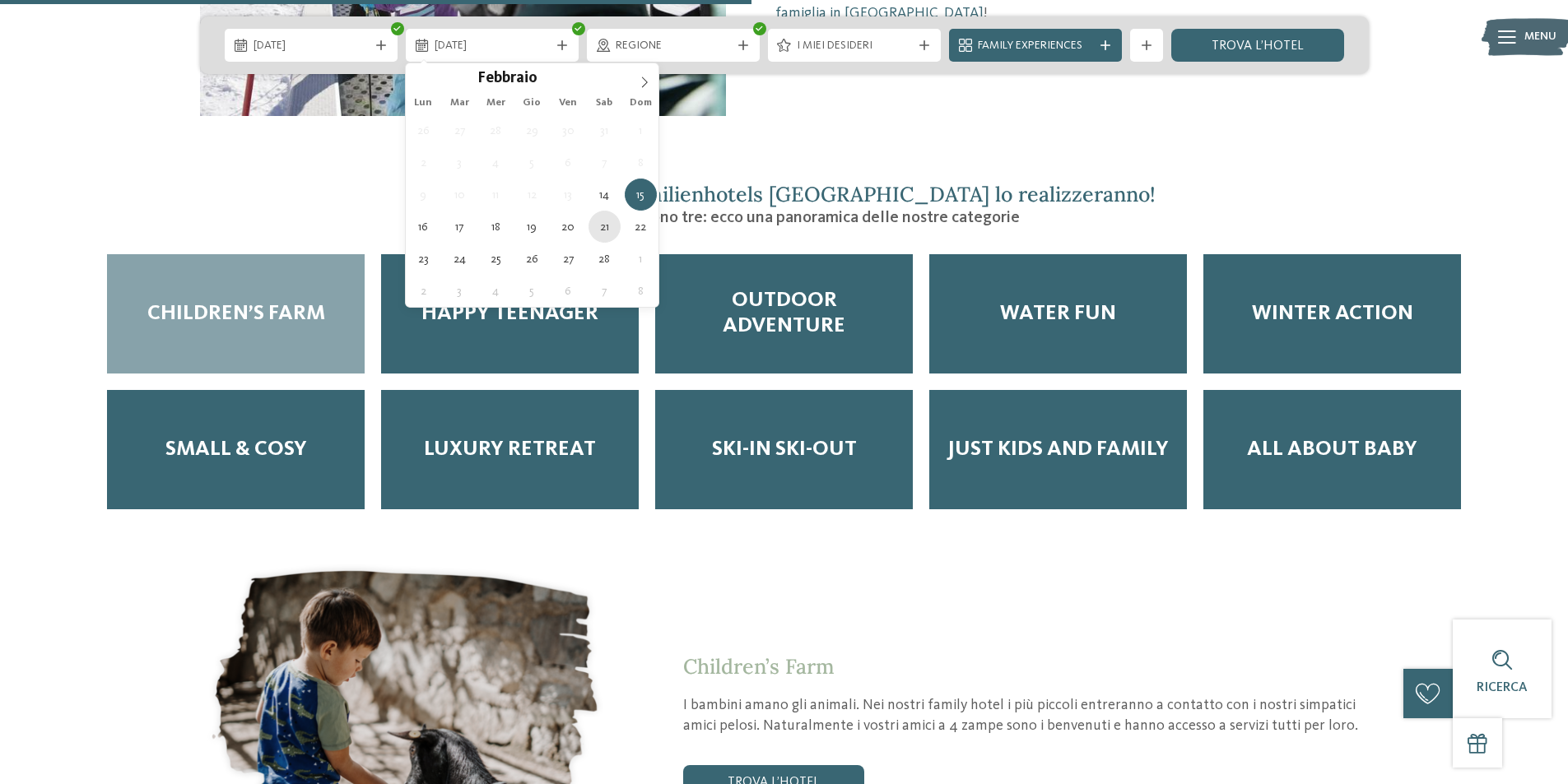
type div "[DATE]"
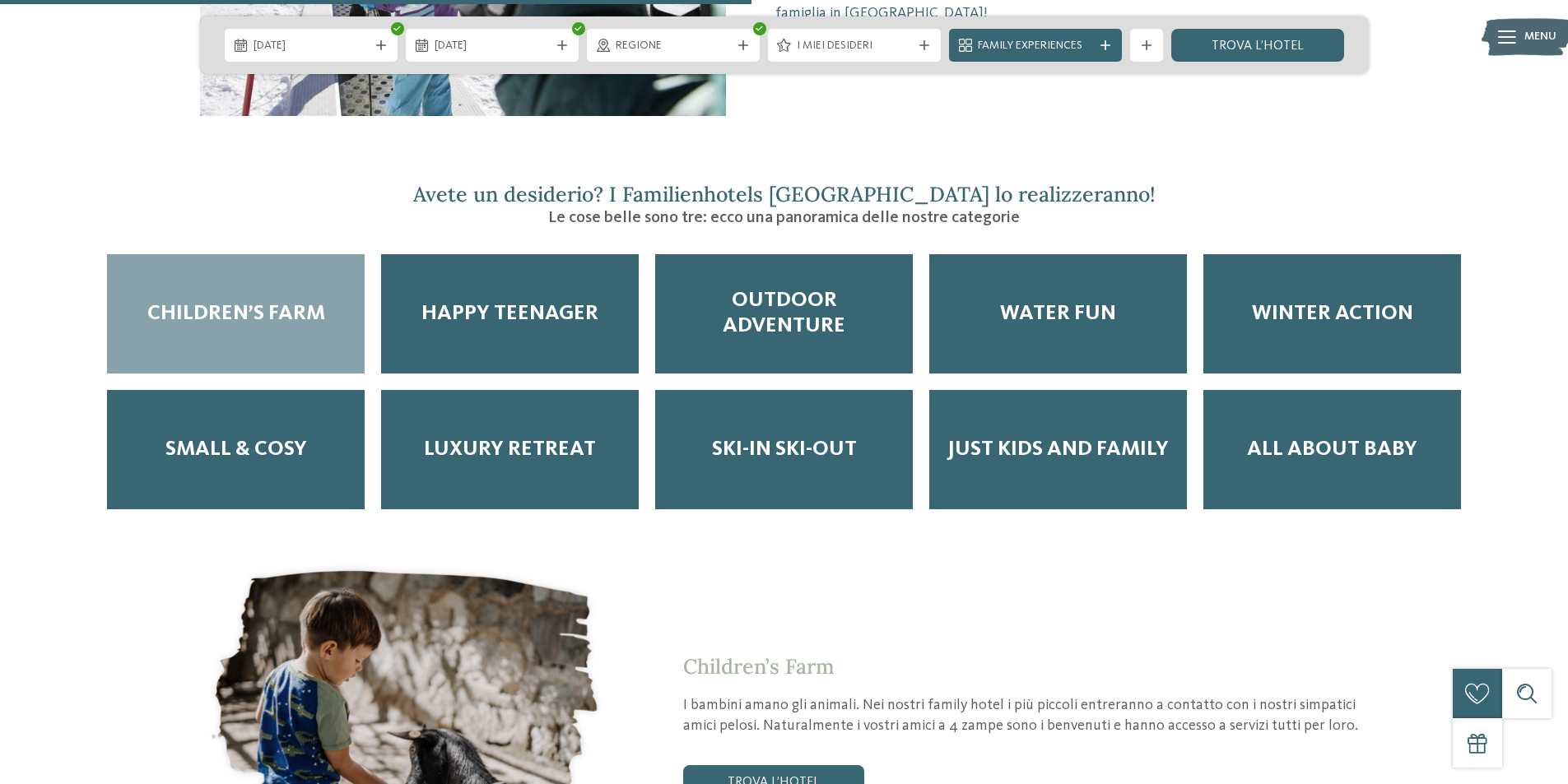
click at [797, 64] on div "[DATE] [DATE]" at bounding box center [784, 45] width 1169 height 57
click at [806, 51] on span "I miei desideri" at bounding box center [854, 46] width 115 height 16
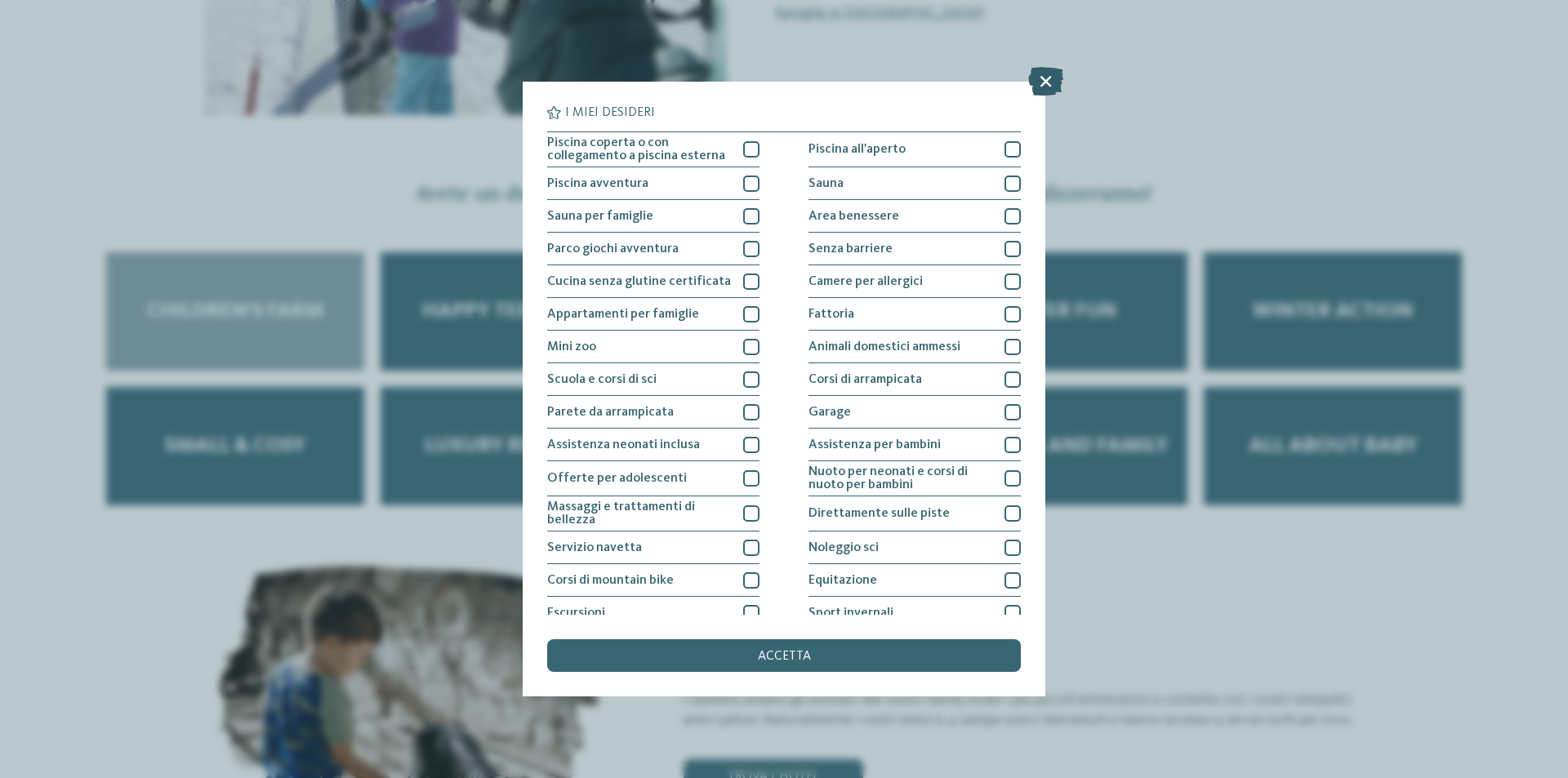
click at [1041, 79] on icon at bounding box center [1045, 81] width 35 height 28
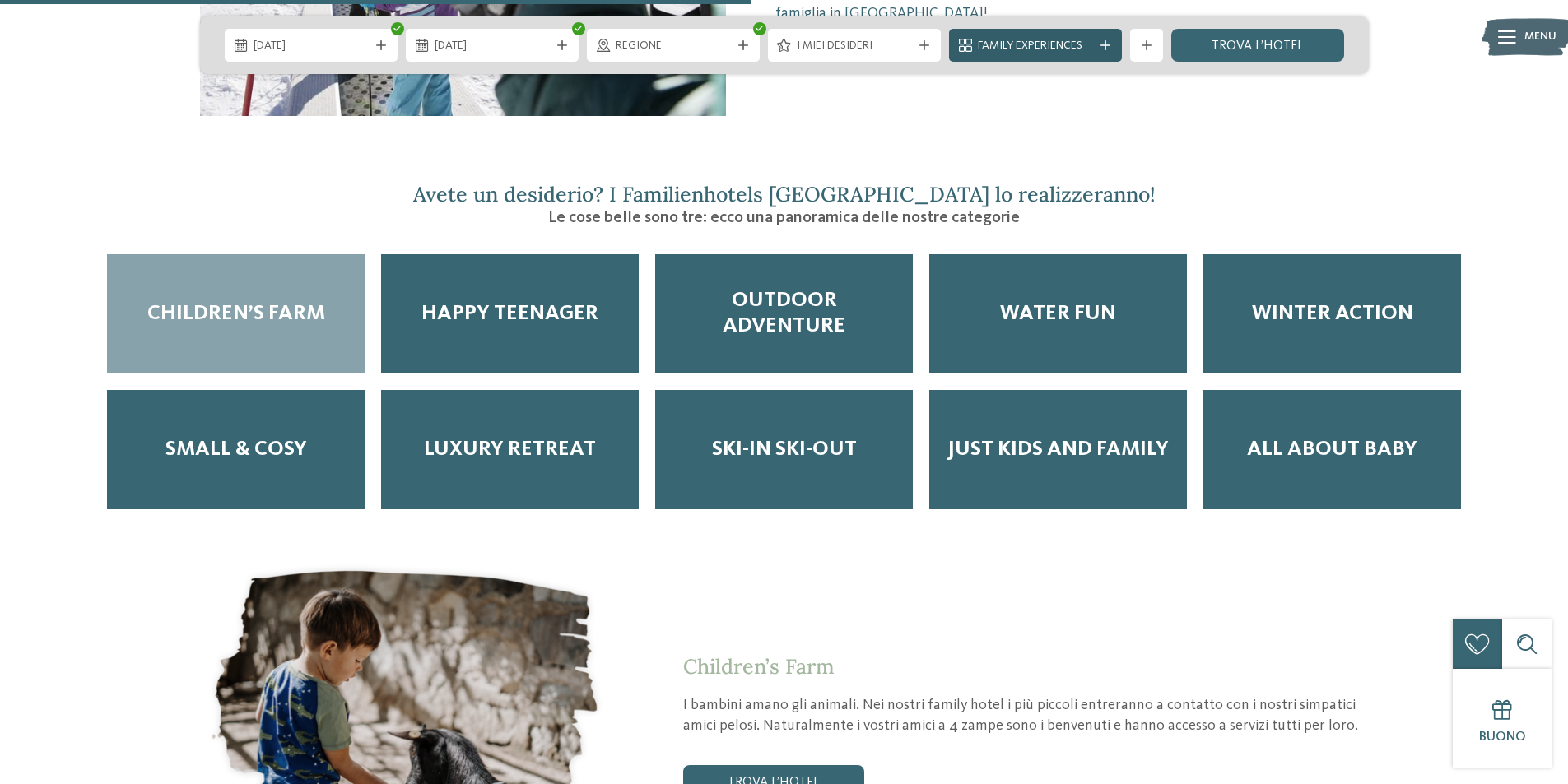
click at [1083, 42] on span "Family Experiences" at bounding box center [1035, 46] width 115 height 16
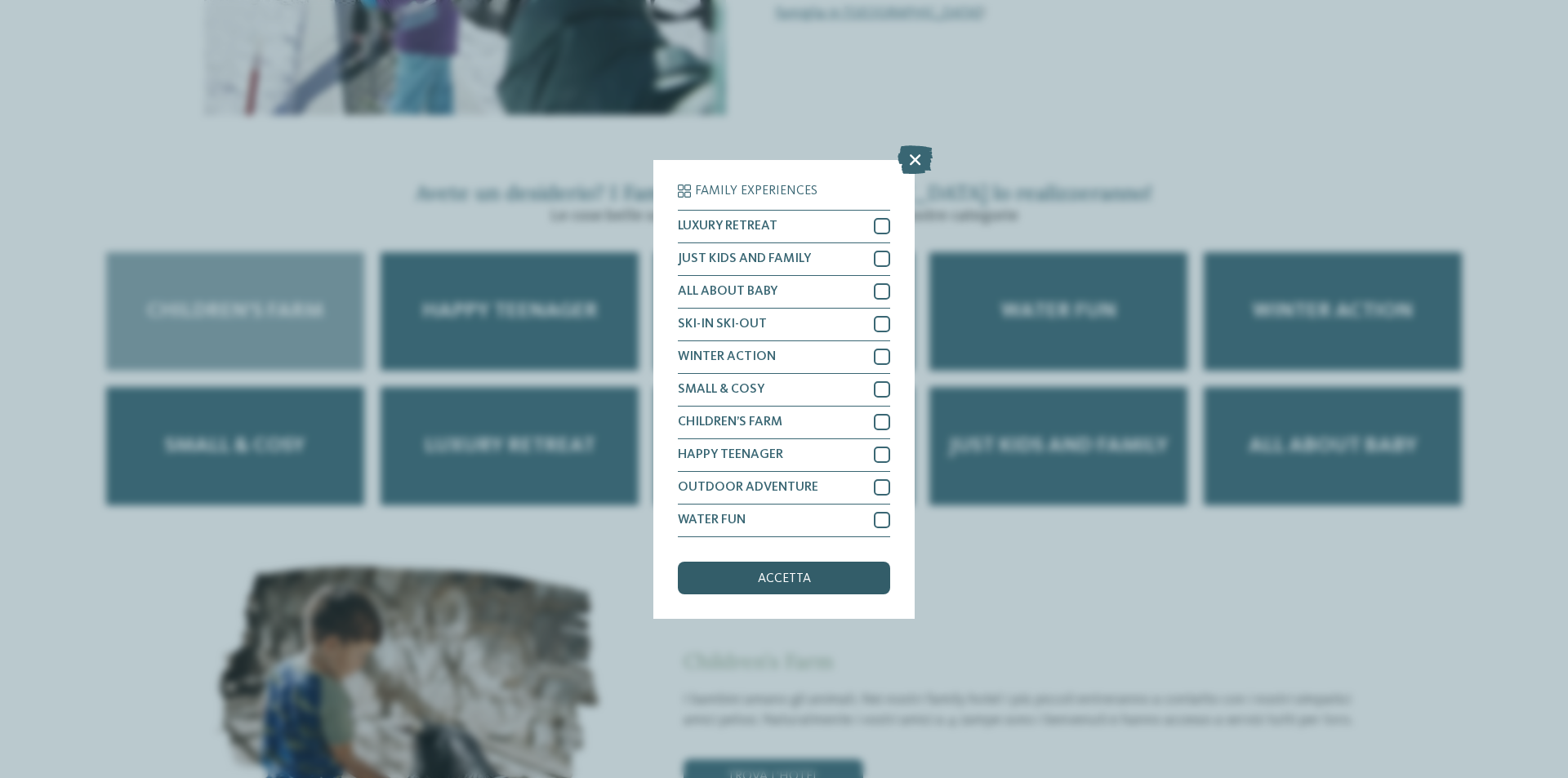
click at [852, 575] on div "accetta" at bounding box center [784, 578] width 212 height 33
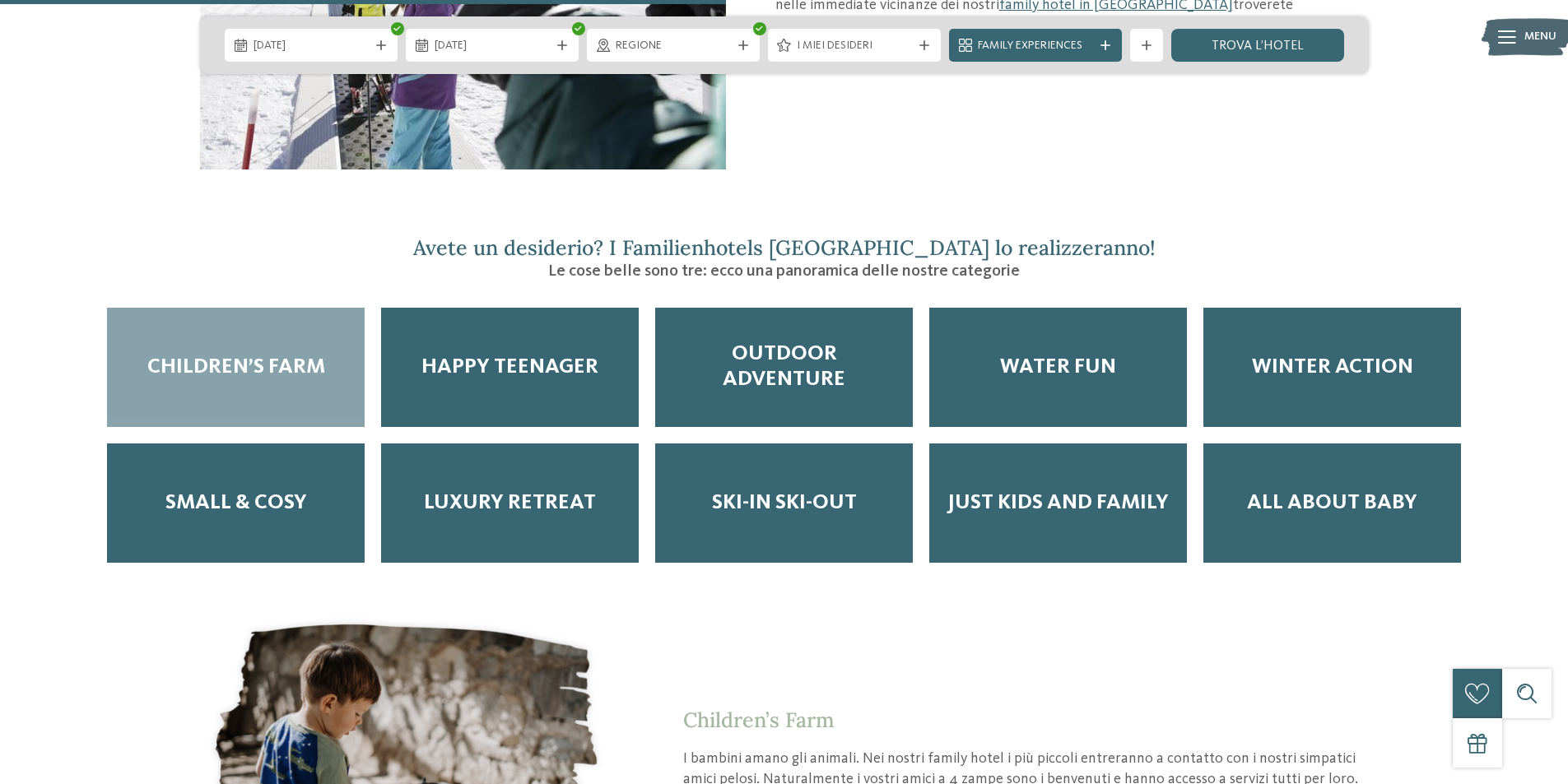
scroll to position [2056, 0]
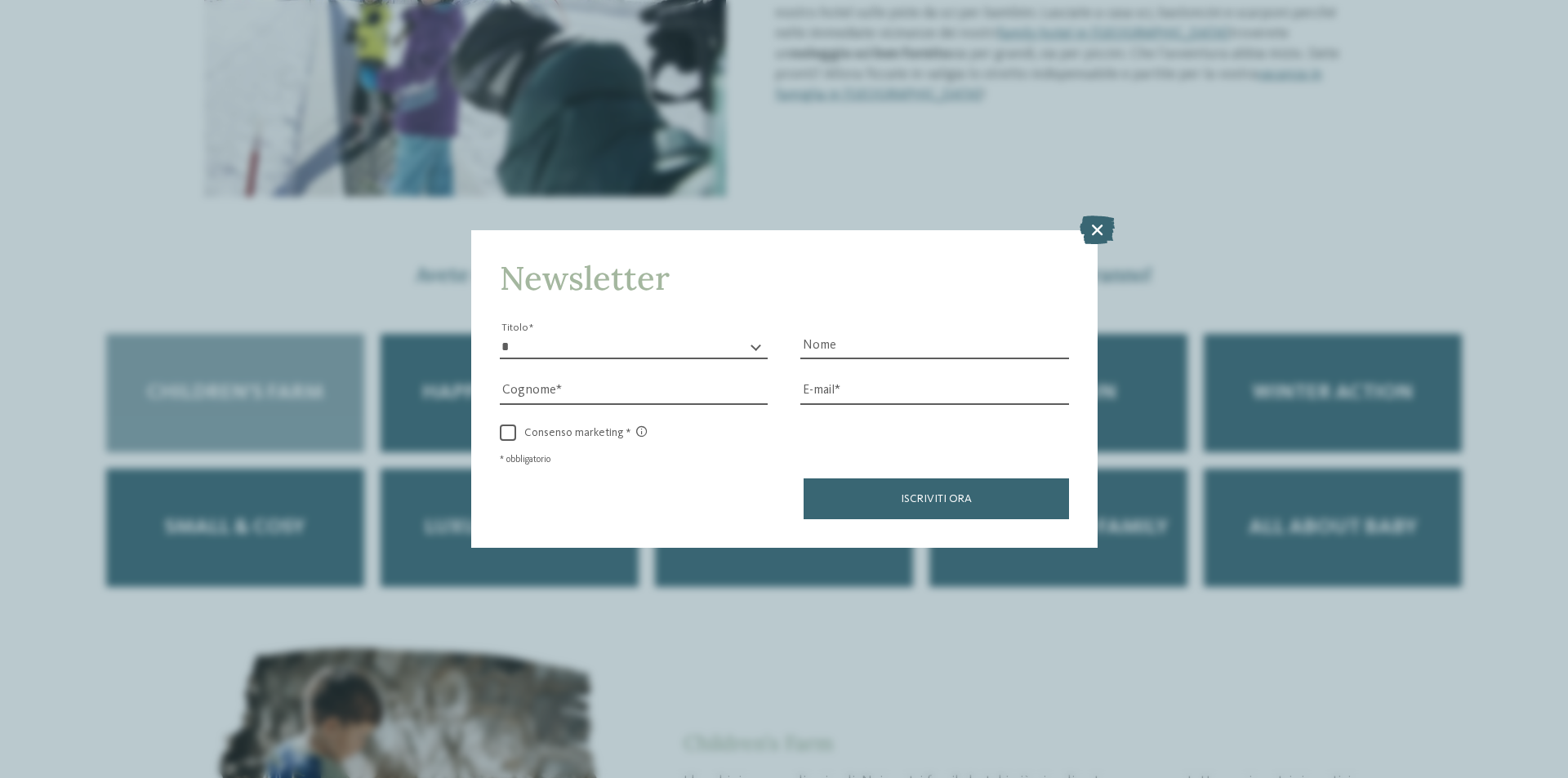
click at [1108, 246] on div "Newsletter * ****** ******* ******** ****** Titolo Nome [GEOGRAPHIC_DATA] Fax" at bounding box center [784, 389] width 1568 height 778
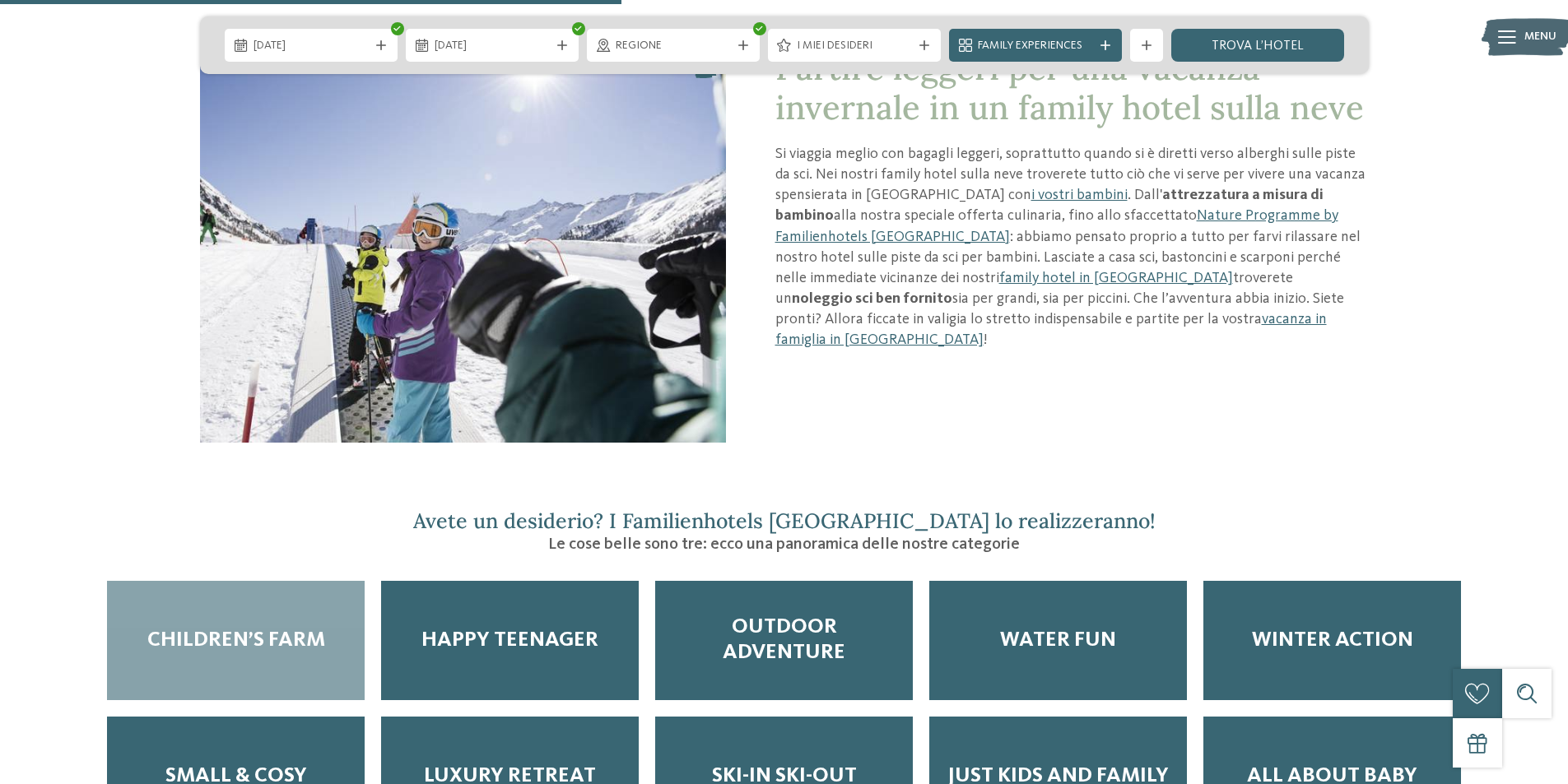
scroll to position [1727, 0]
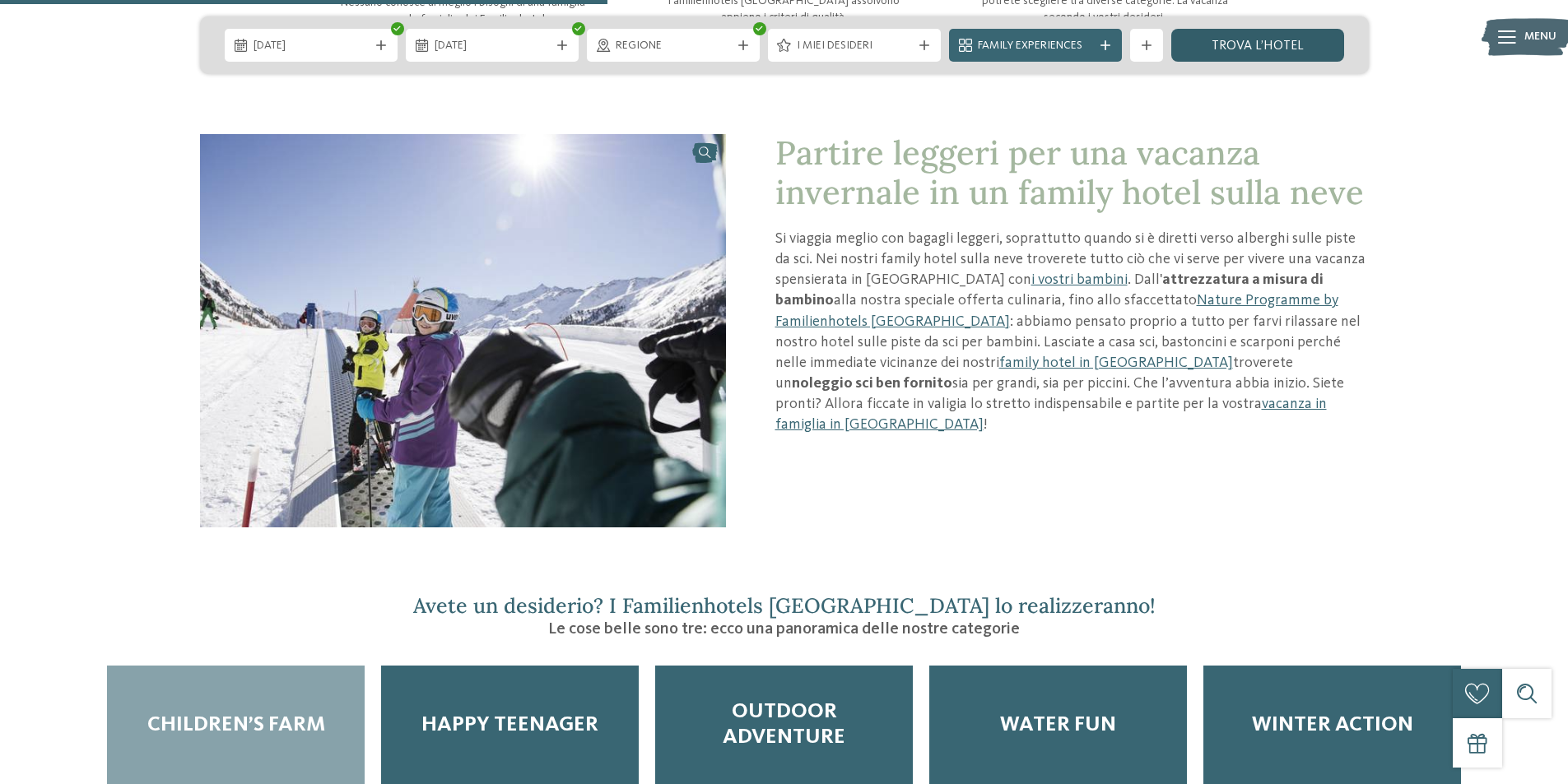
click at [1248, 54] on link "trova l’hotel" at bounding box center [1257, 45] width 173 height 33
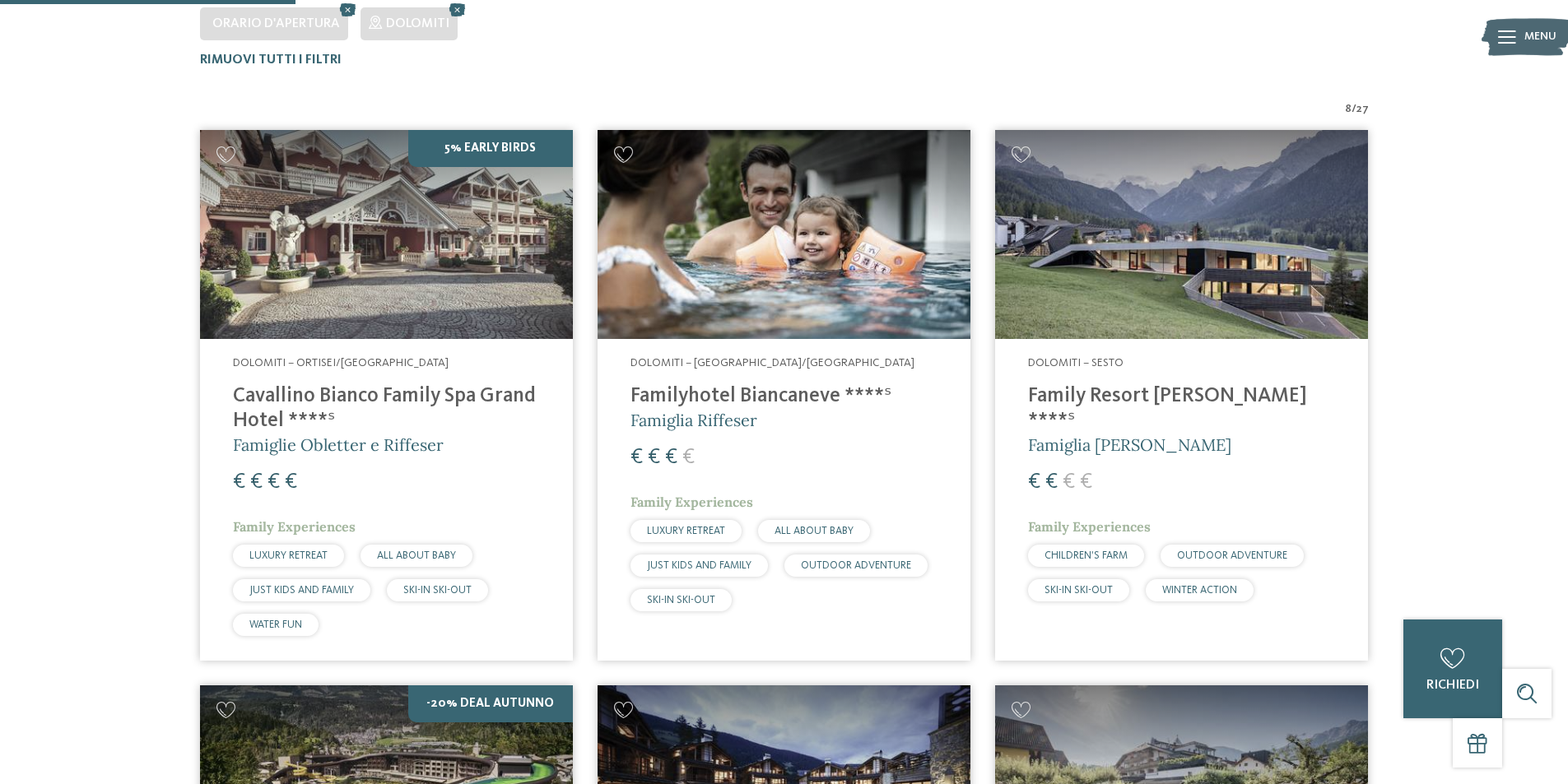
scroll to position [457, 0]
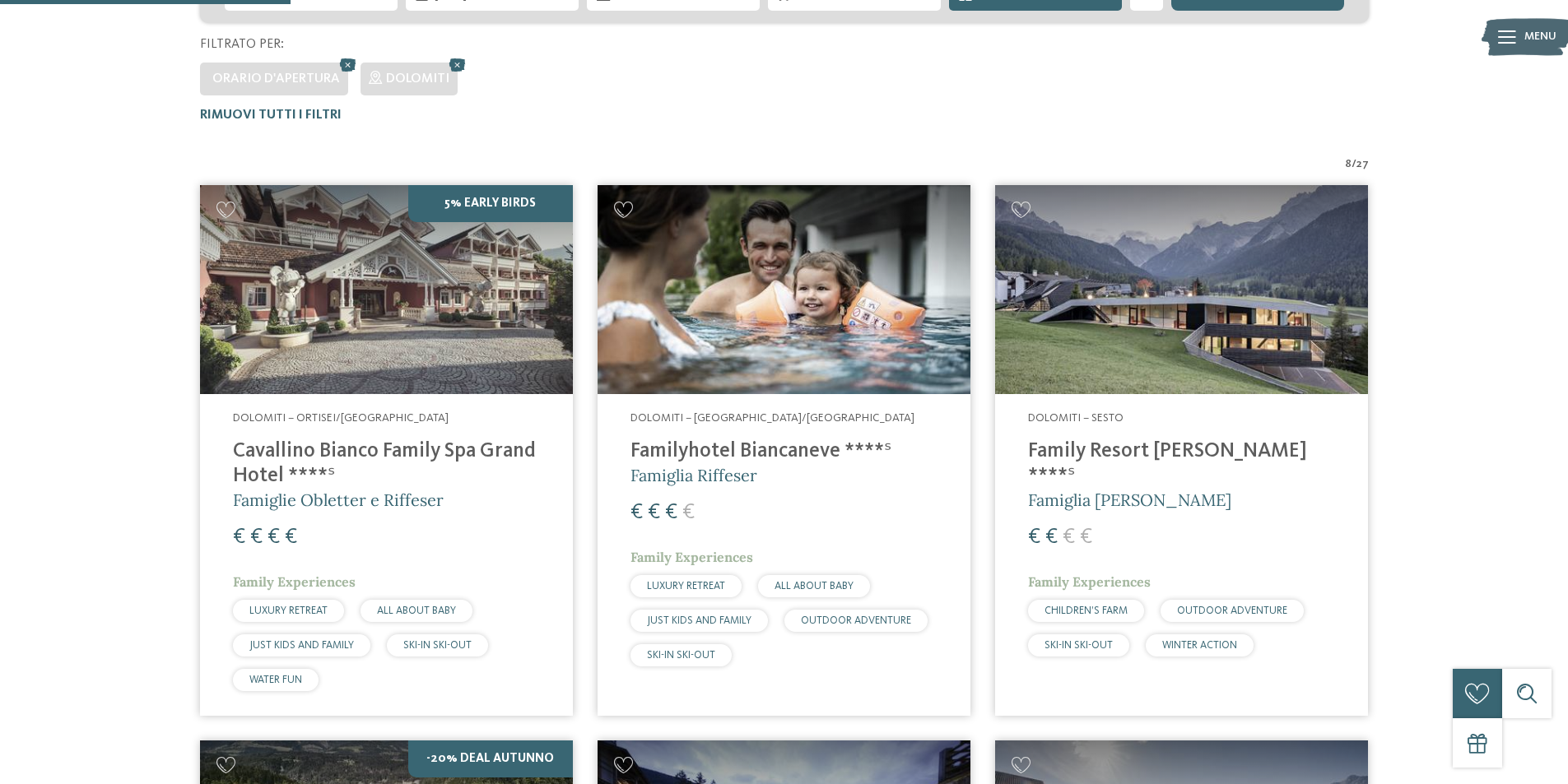
click at [478, 302] on img at bounding box center [386, 290] width 373 height 210
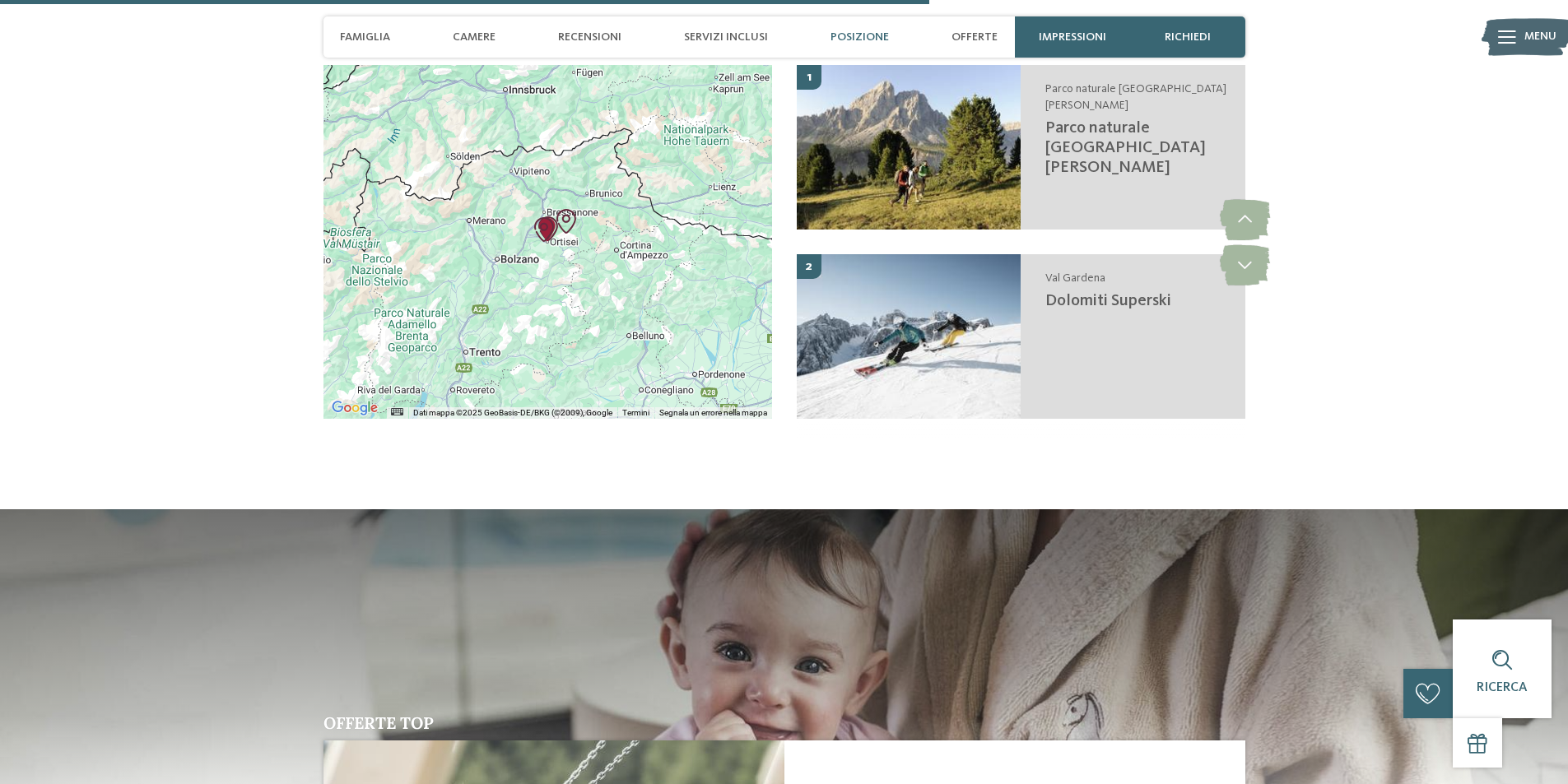
scroll to position [3289, 0]
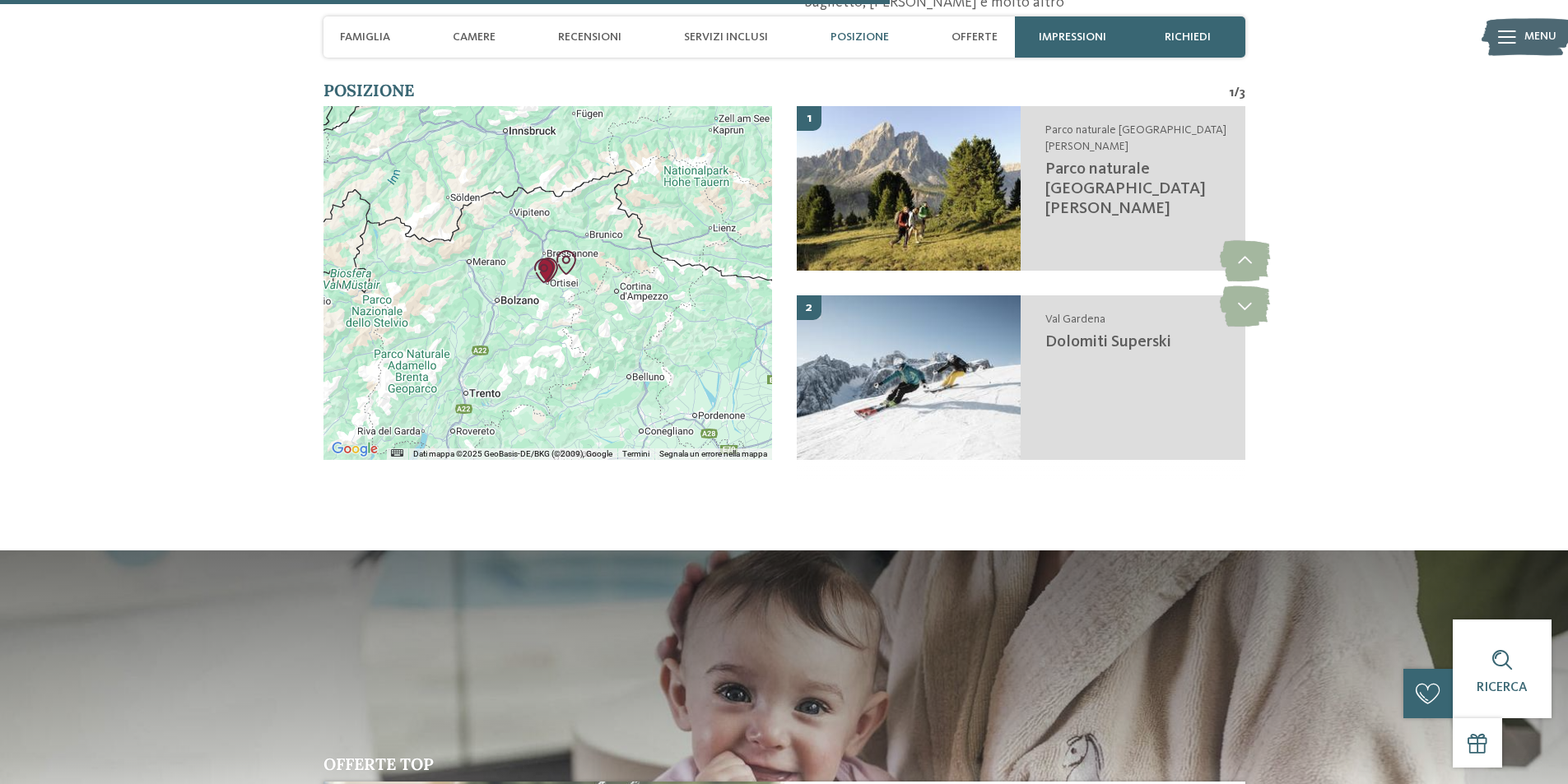
click at [585, 320] on div at bounding box center [547, 282] width 449 height 353
click at [545, 258] on img "Dolomiti Superski" at bounding box center [544, 271] width 25 height 25
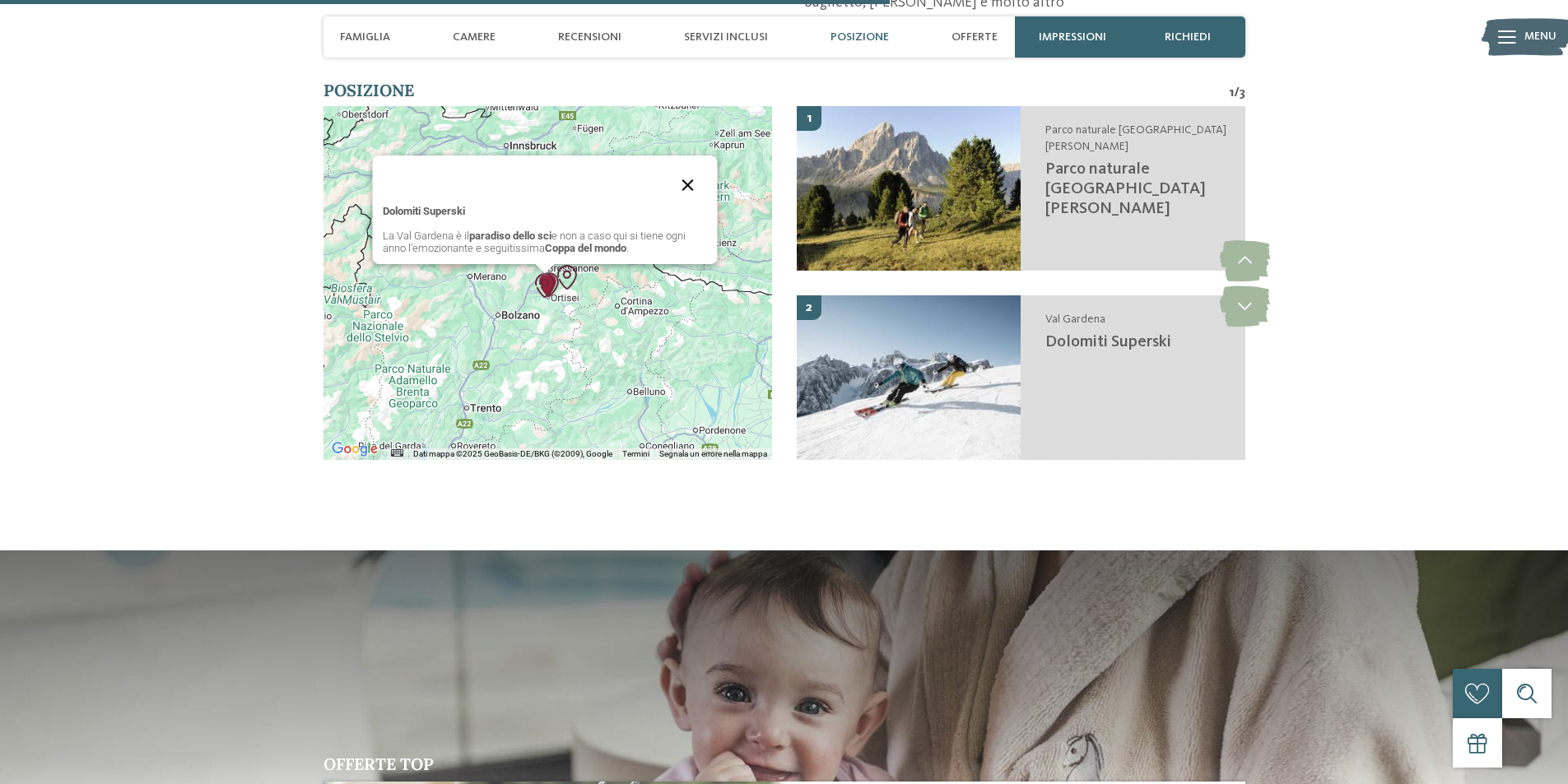
click at [703, 166] on button "Chiudi" at bounding box center [687, 185] width 39 height 39
